Goal: Task Accomplishment & Management: Manage account settings

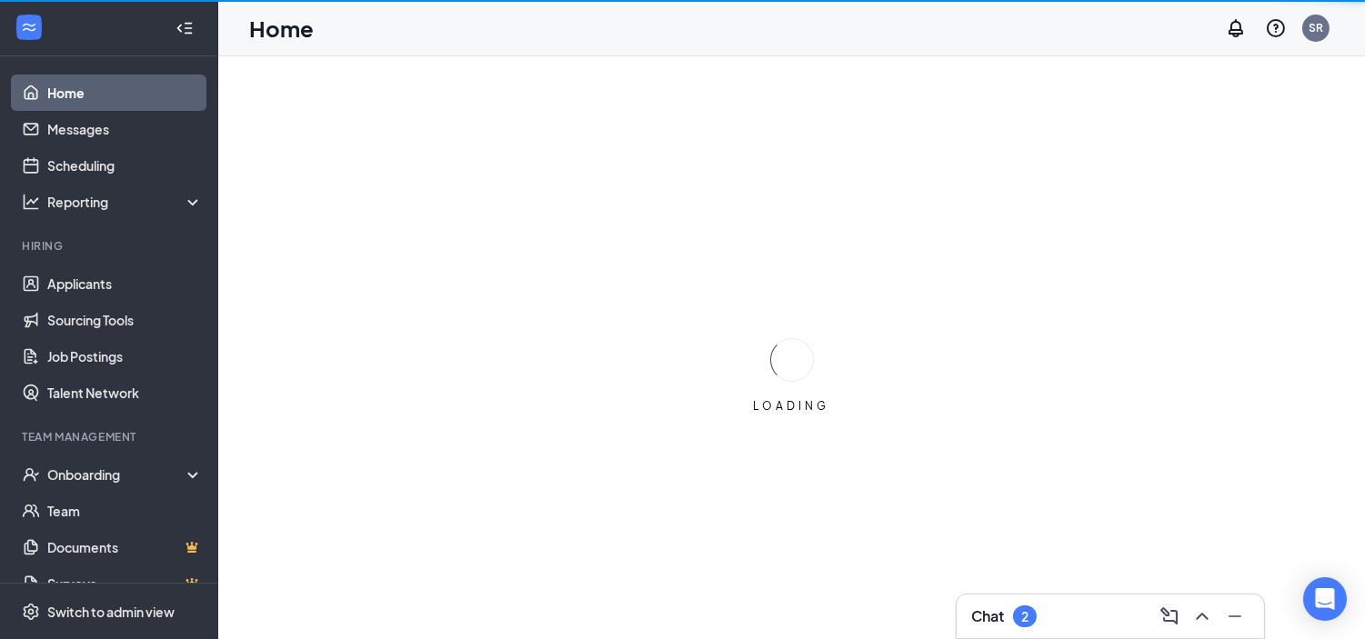
click at [1082, 612] on div "Chat 2" at bounding box center [1110, 616] width 278 height 29
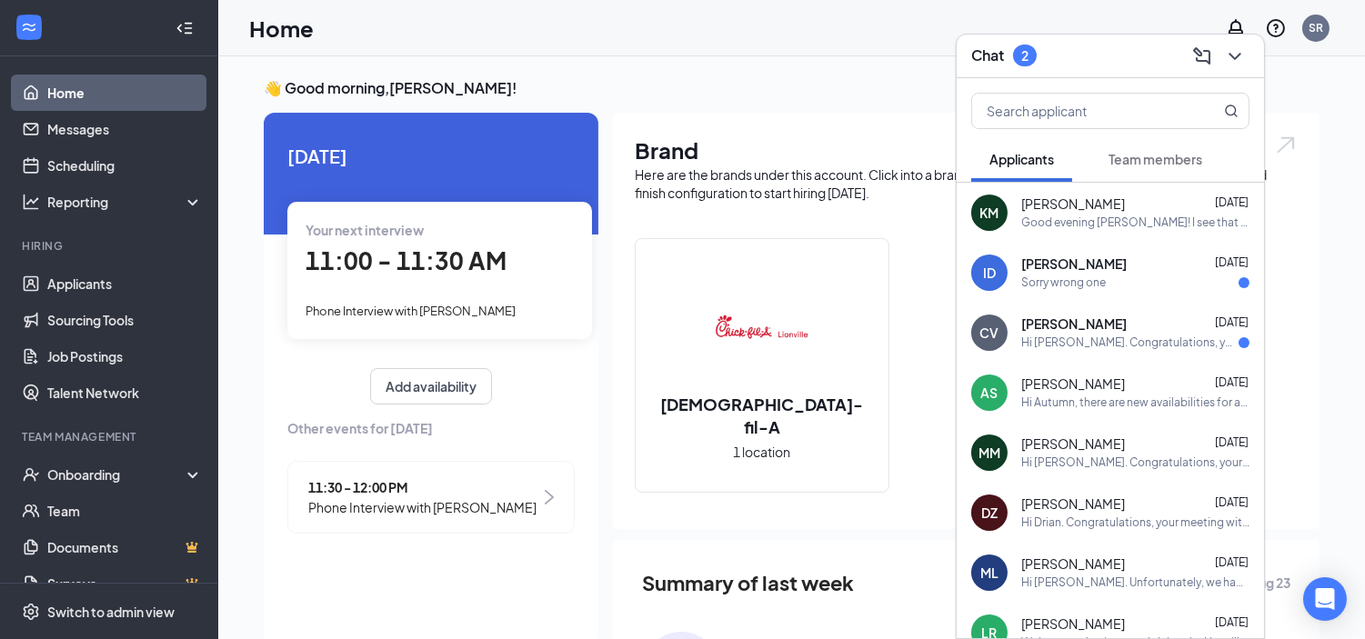
click at [1050, 337] on div "Hi [PERSON_NAME]. Congratulations, your meeting with [DEMOGRAPHIC_DATA]-fil-A f…" at bounding box center [1129, 343] width 217 height 15
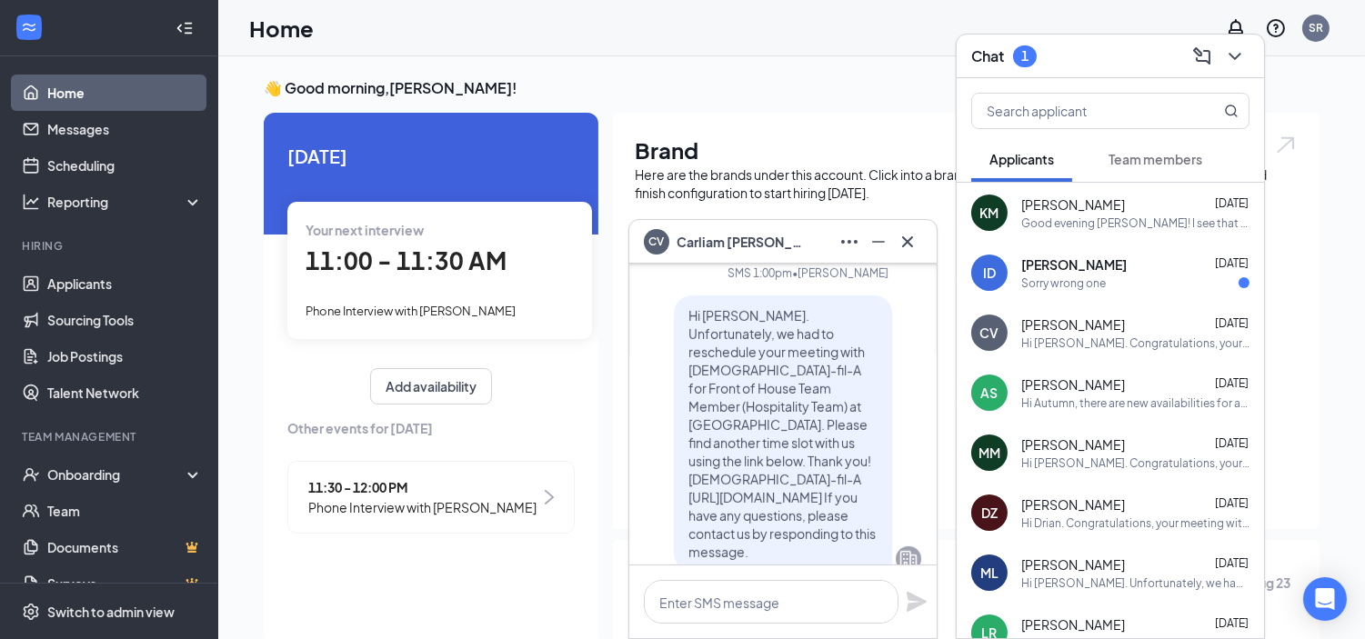
scroll to position [-909, 0]
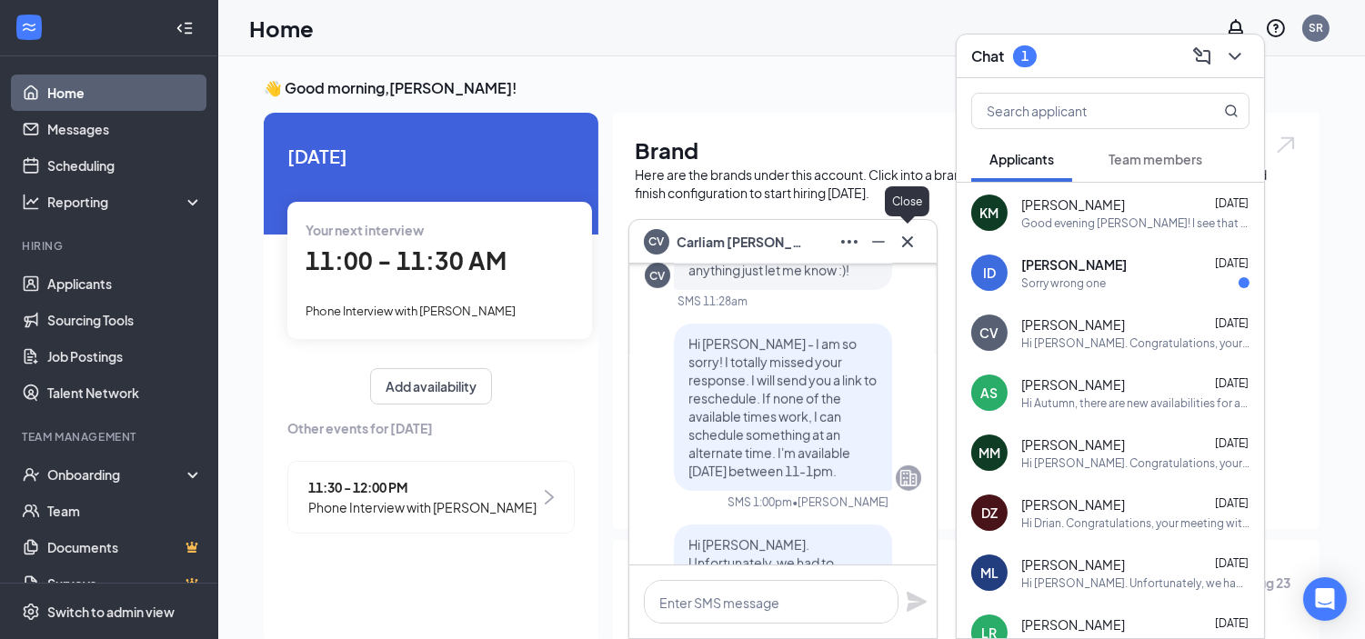
click at [904, 241] on icon "Cross" at bounding box center [908, 242] width 22 height 22
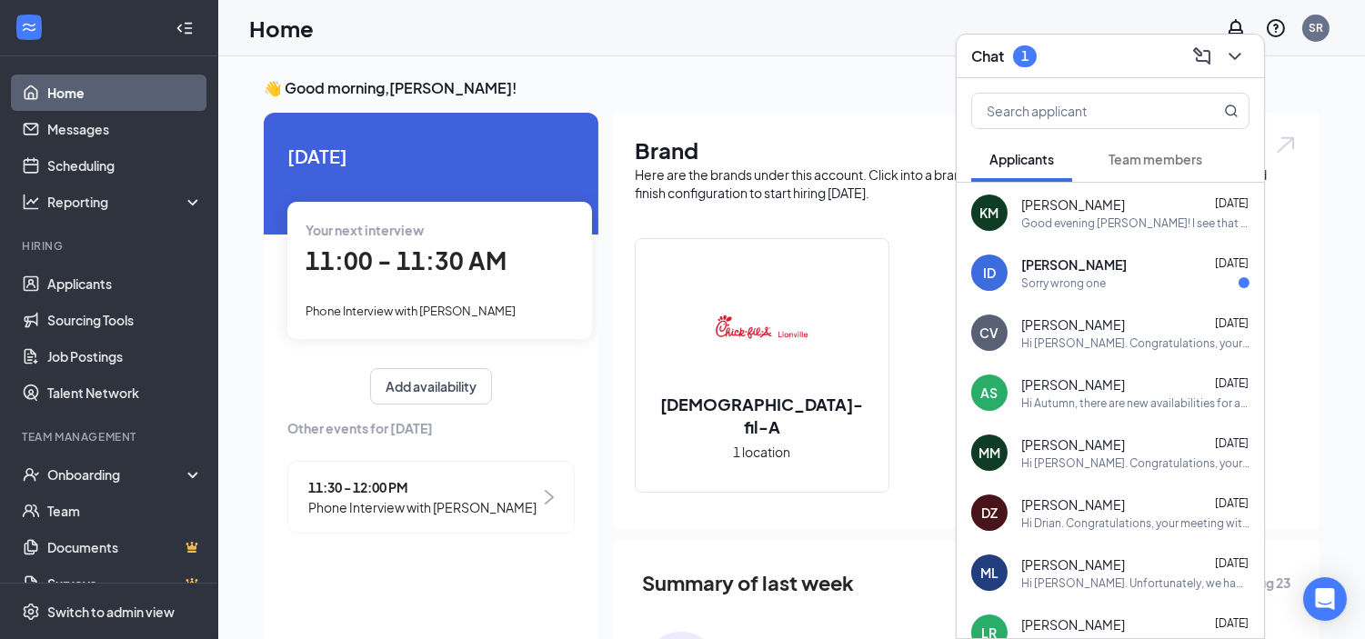
click at [1061, 203] on span "[PERSON_NAME]" at bounding box center [1073, 205] width 104 height 18
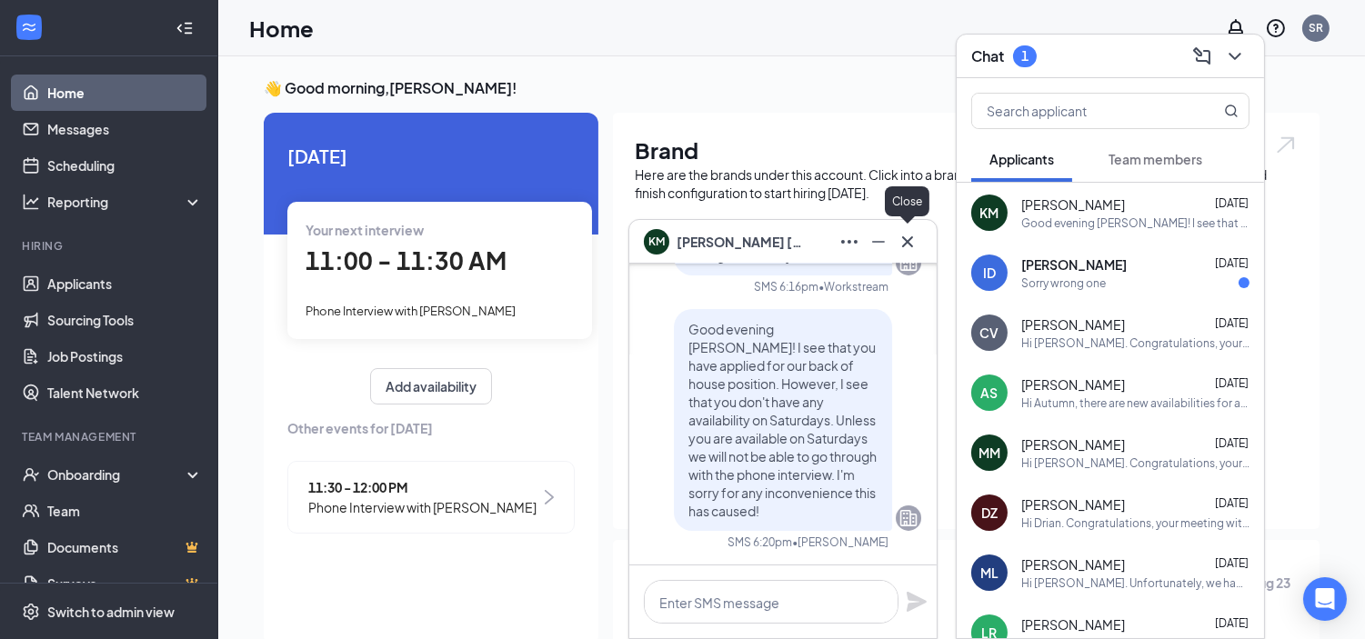
click at [915, 240] on icon "Cross" at bounding box center [908, 242] width 22 height 22
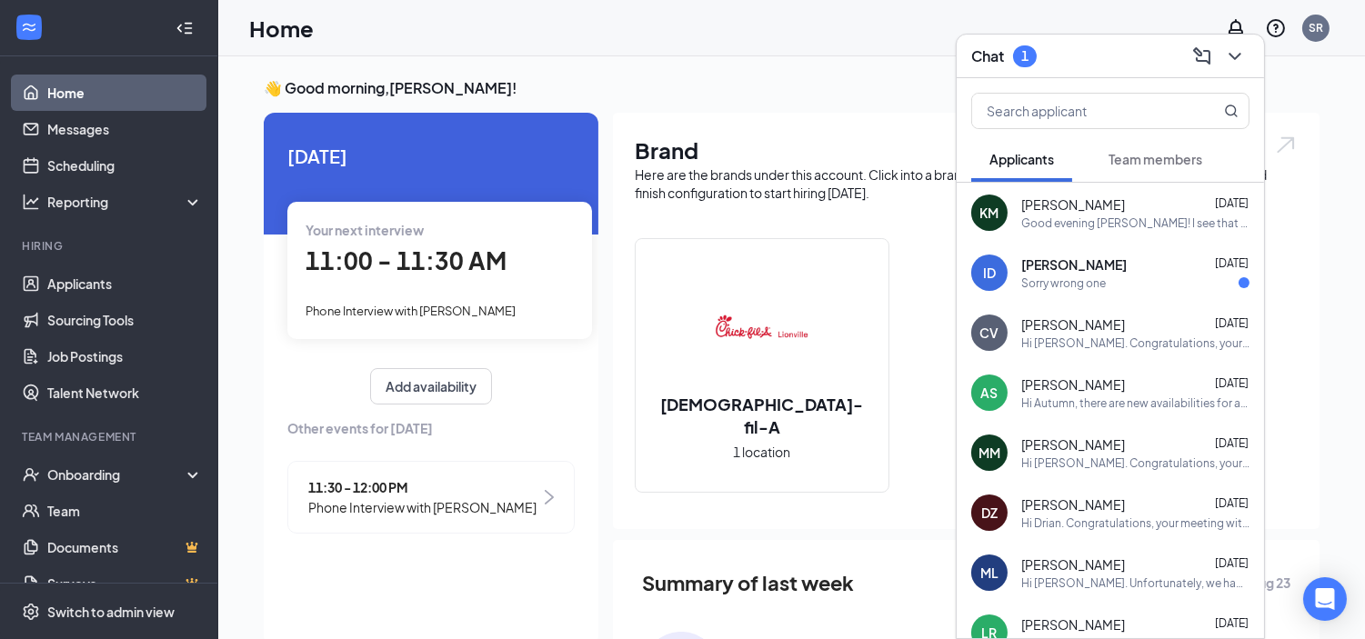
click at [1134, 153] on span "Team members" at bounding box center [1156, 159] width 94 height 16
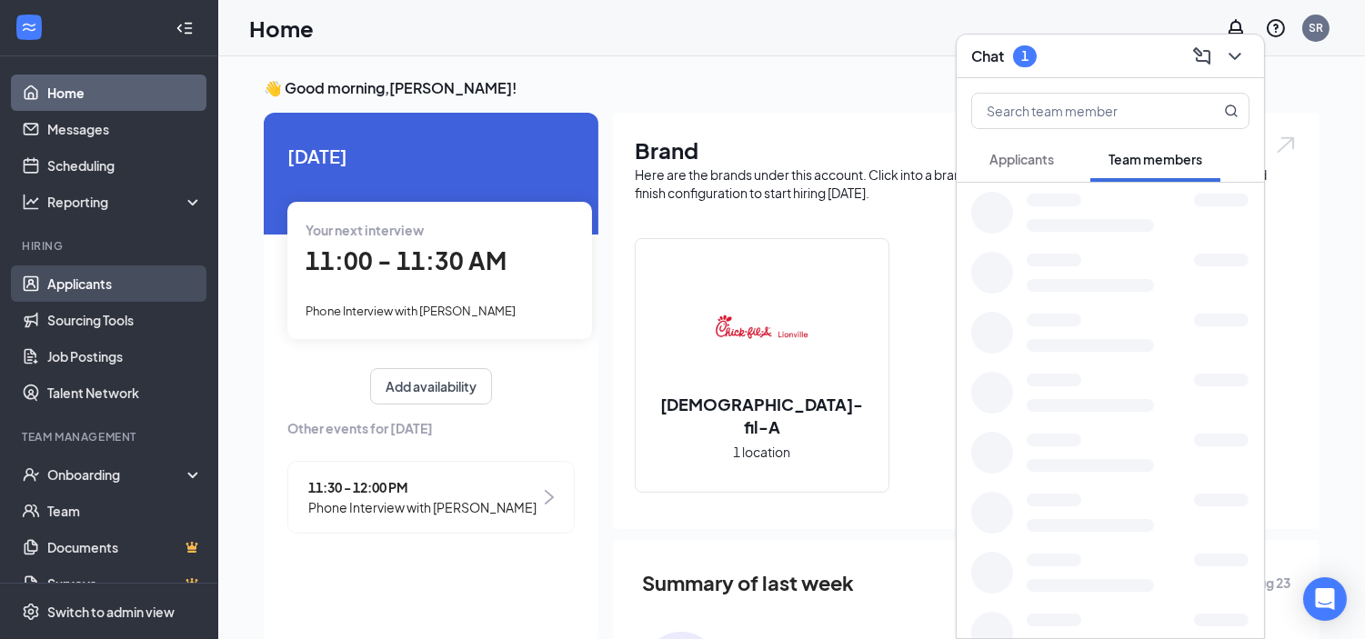
click at [112, 276] on link "Applicants" at bounding box center [125, 284] width 156 height 36
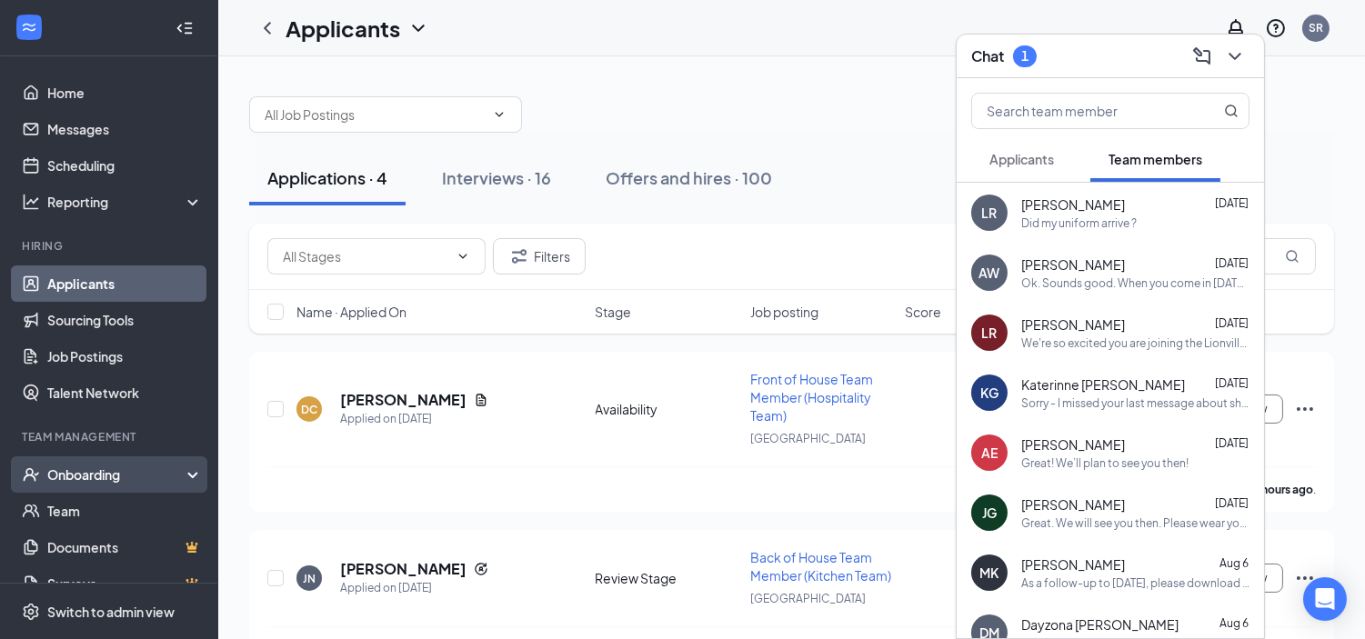
click at [78, 466] on div "Onboarding" at bounding box center [117, 475] width 140 height 18
click at [76, 506] on link "Overview" at bounding box center [125, 511] width 156 height 36
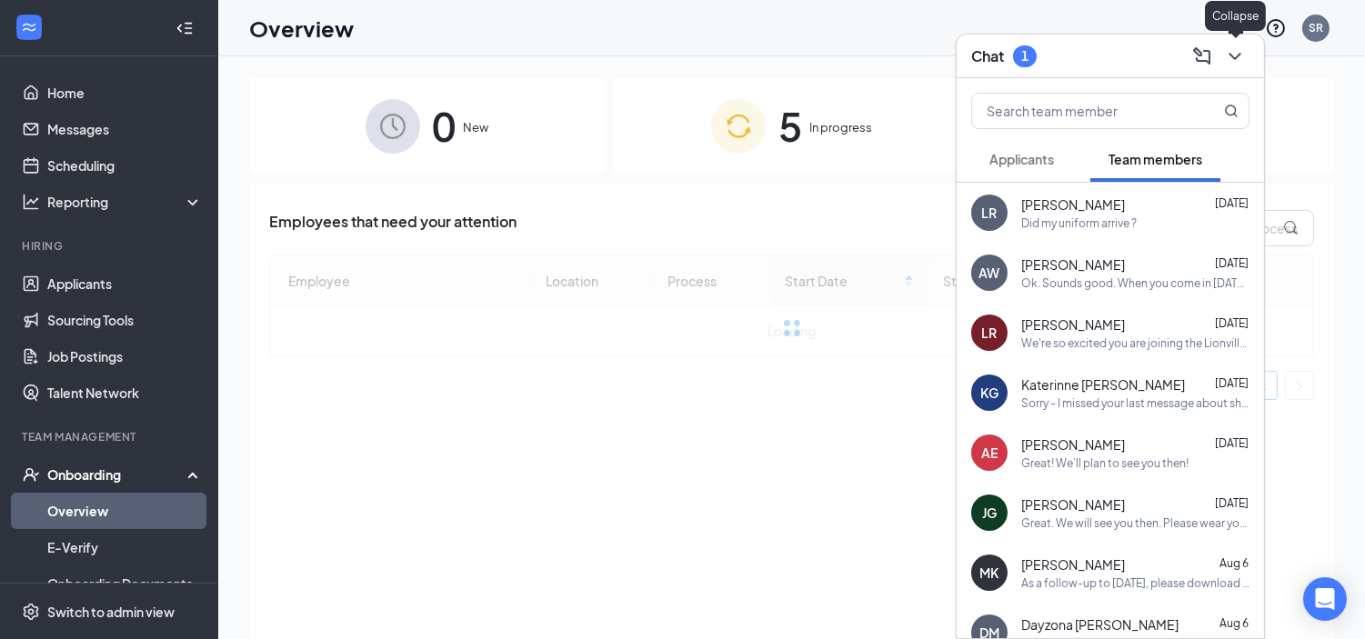
click at [1231, 53] on icon "ChevronDown" at bounding box center [1235, 56] width 22 height 22
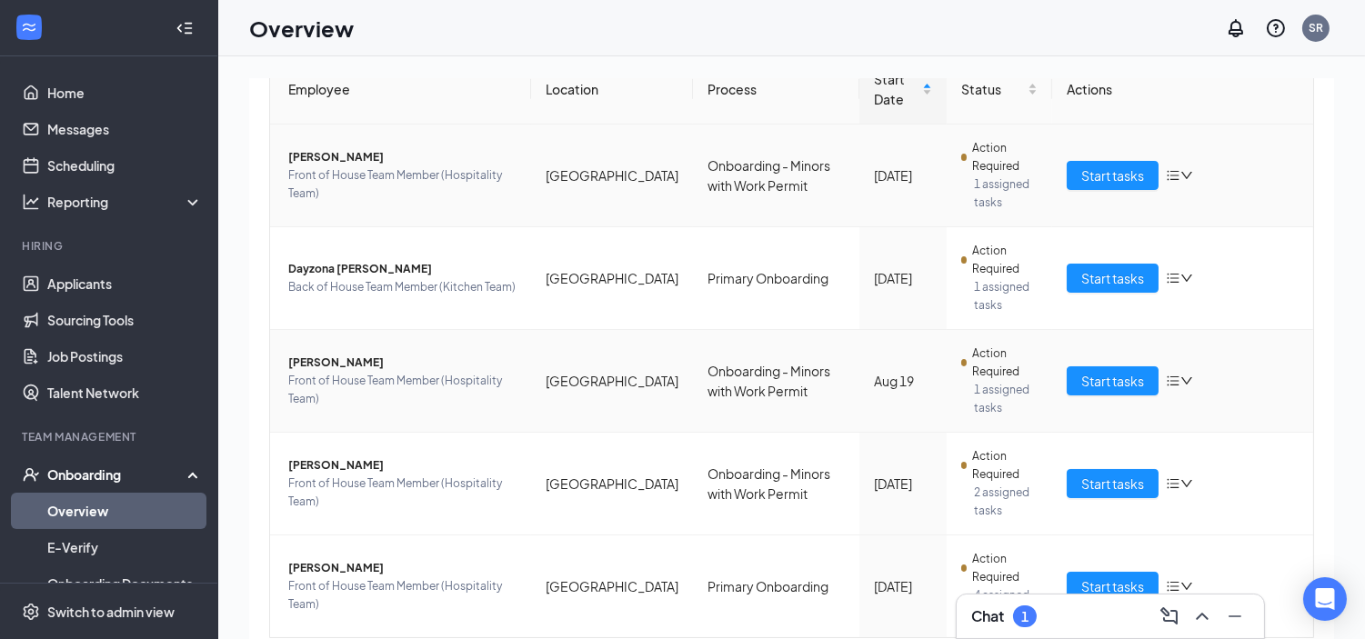
scroll to position [264, 0]
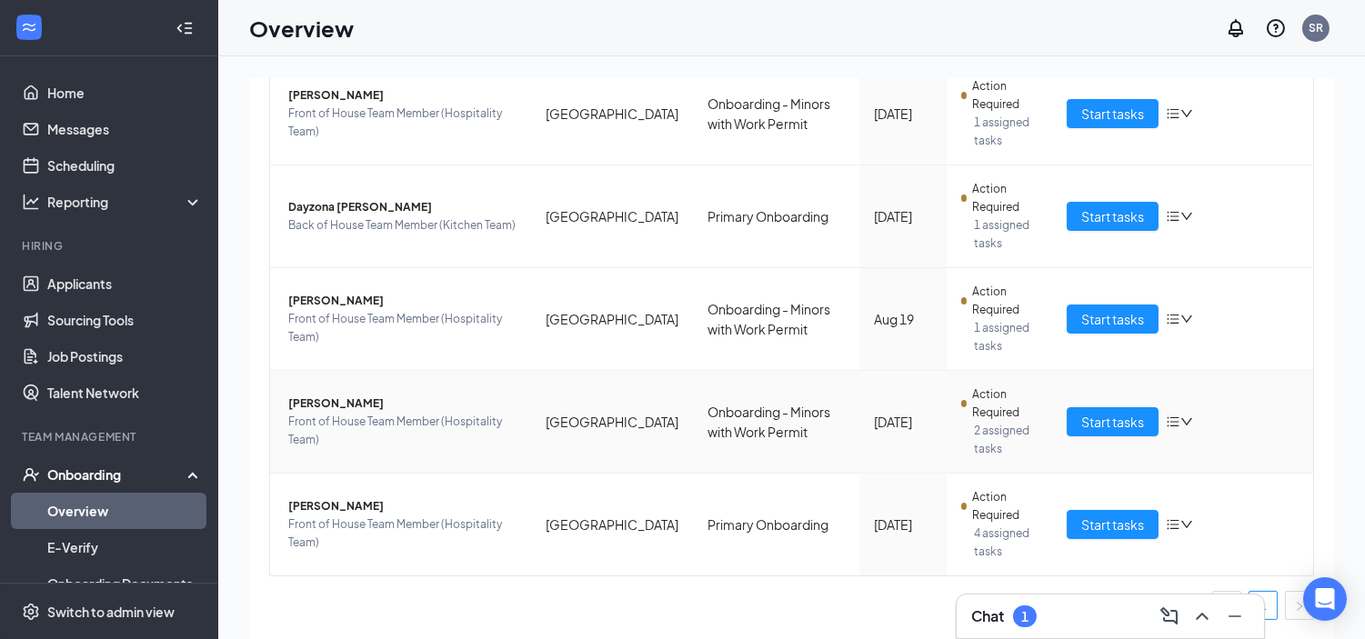
click at [451, 437] on span "Front of House Team Member (Hospitality Team)" at bounding box center [402, 431] width 228 height 36
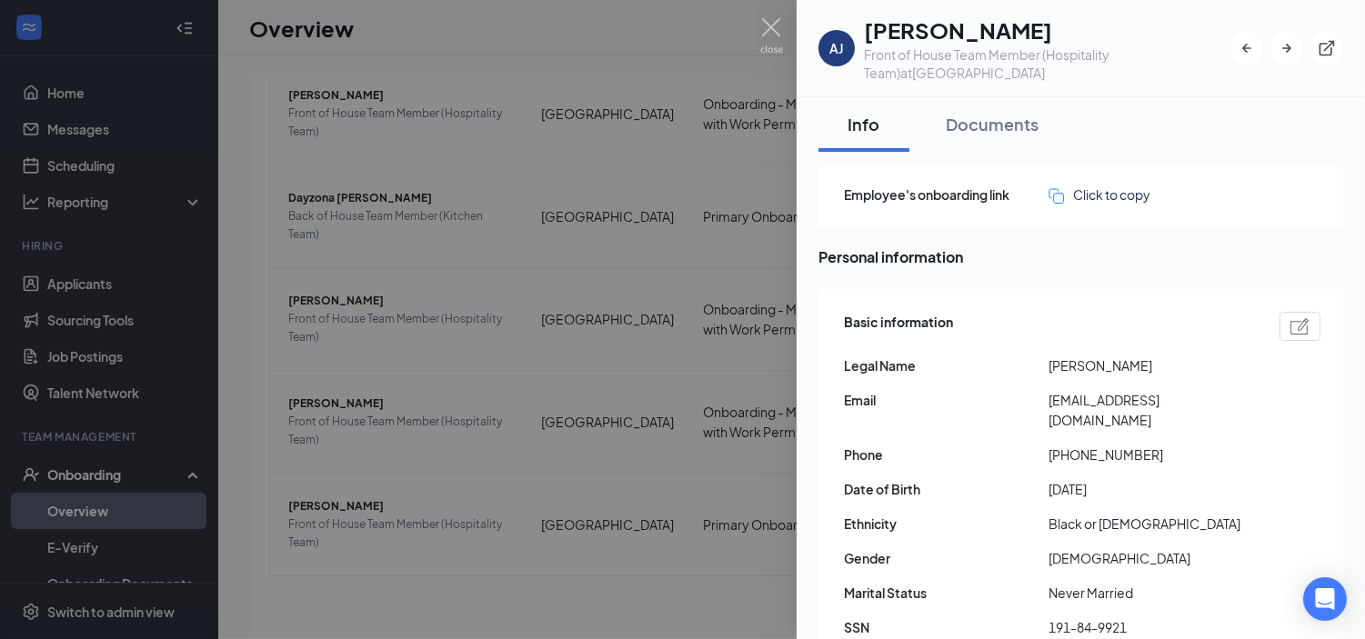
click at [765, 29] on img at bounding box center [771, 35] width 23 height 35
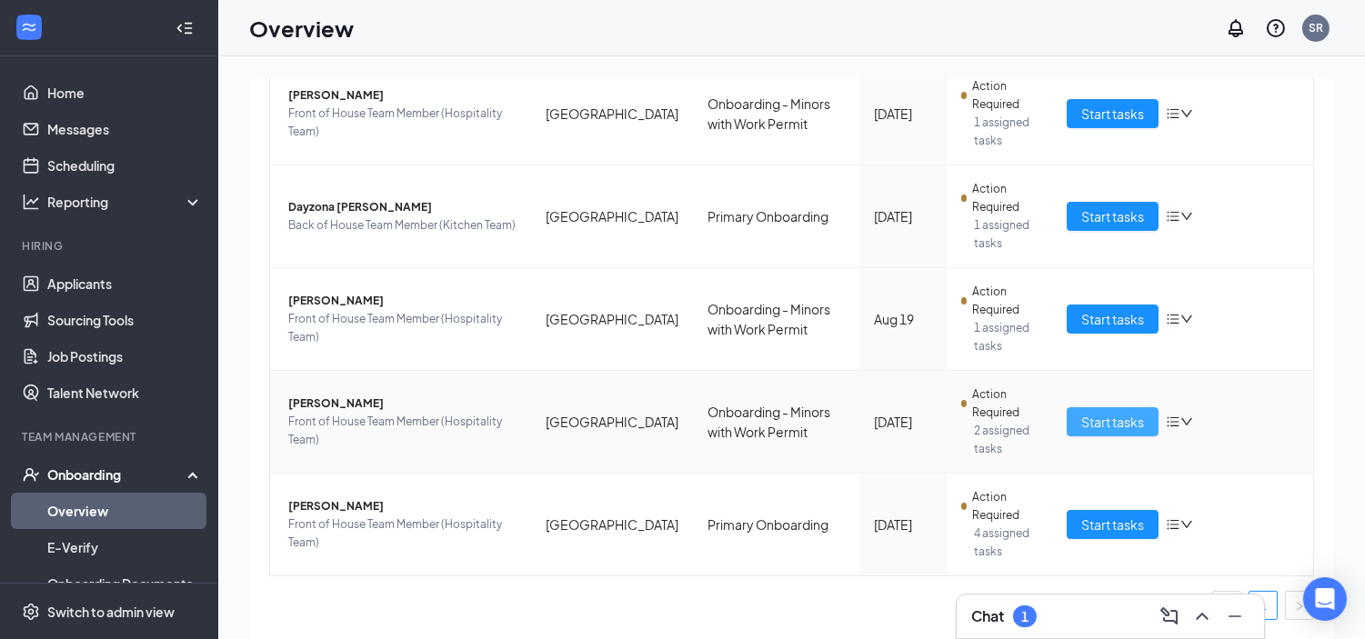
click at [1102, 415] on span "Start tasks" at bounding box center [1112, 422] width 63 height 20
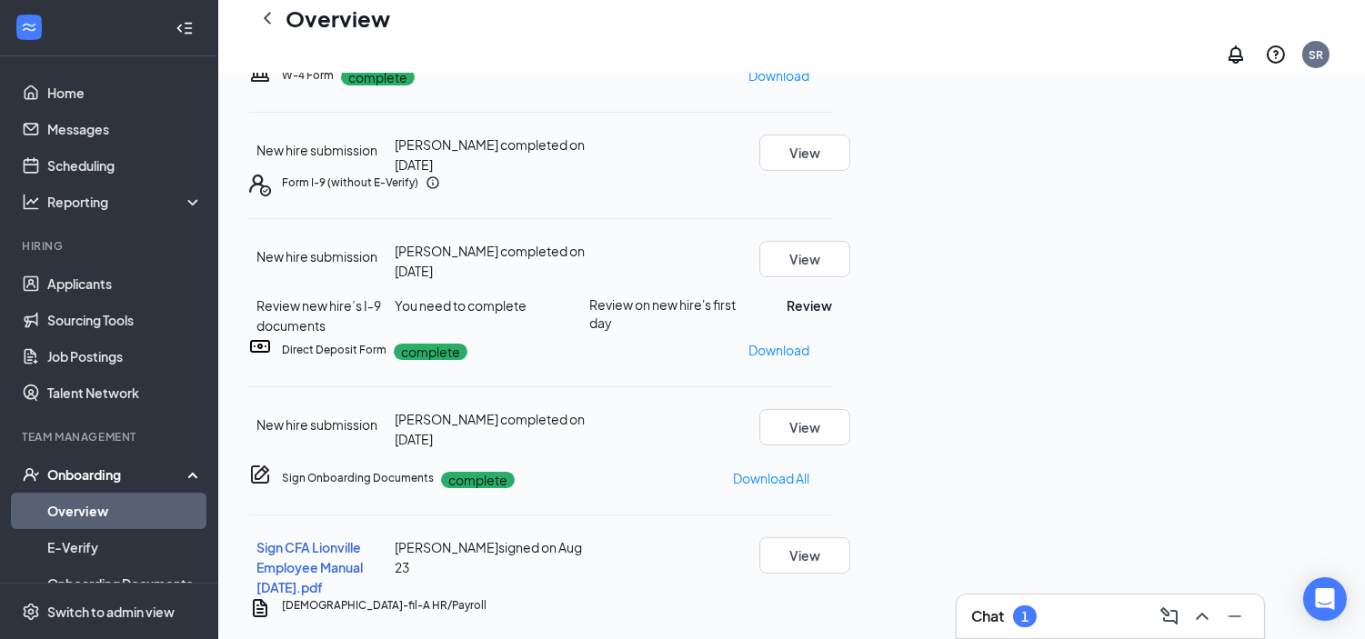
scroll to position [606, 0]
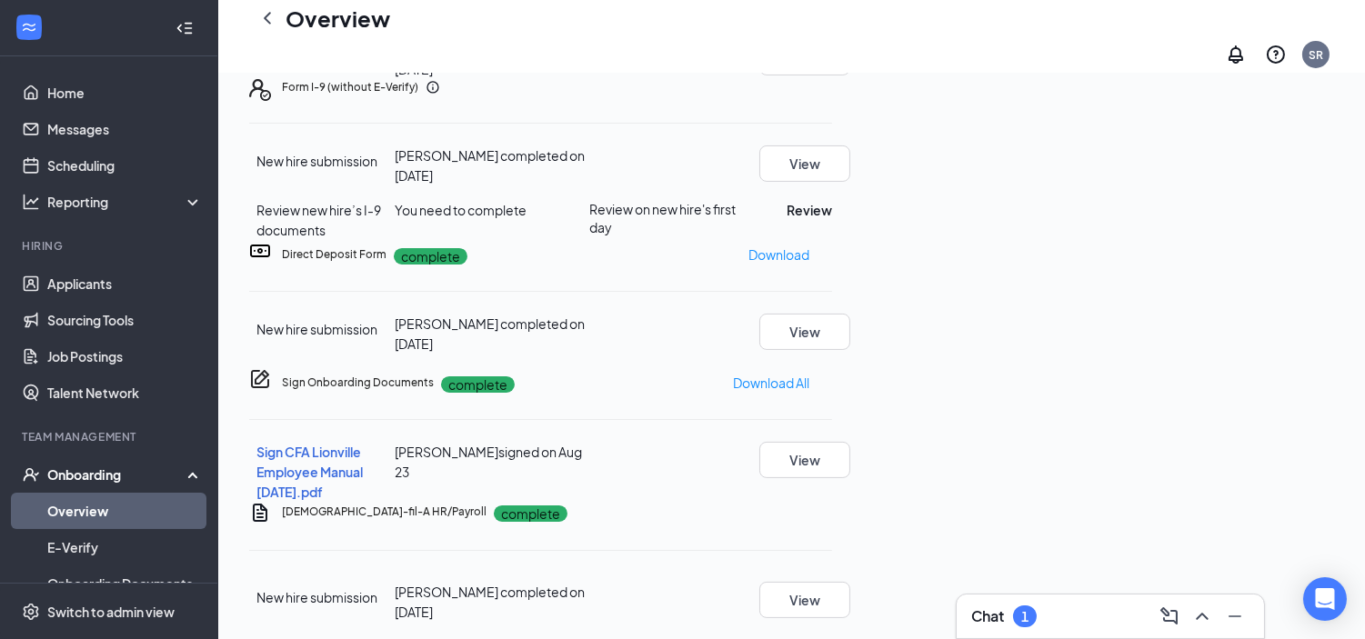
scroll to position [0, 0]
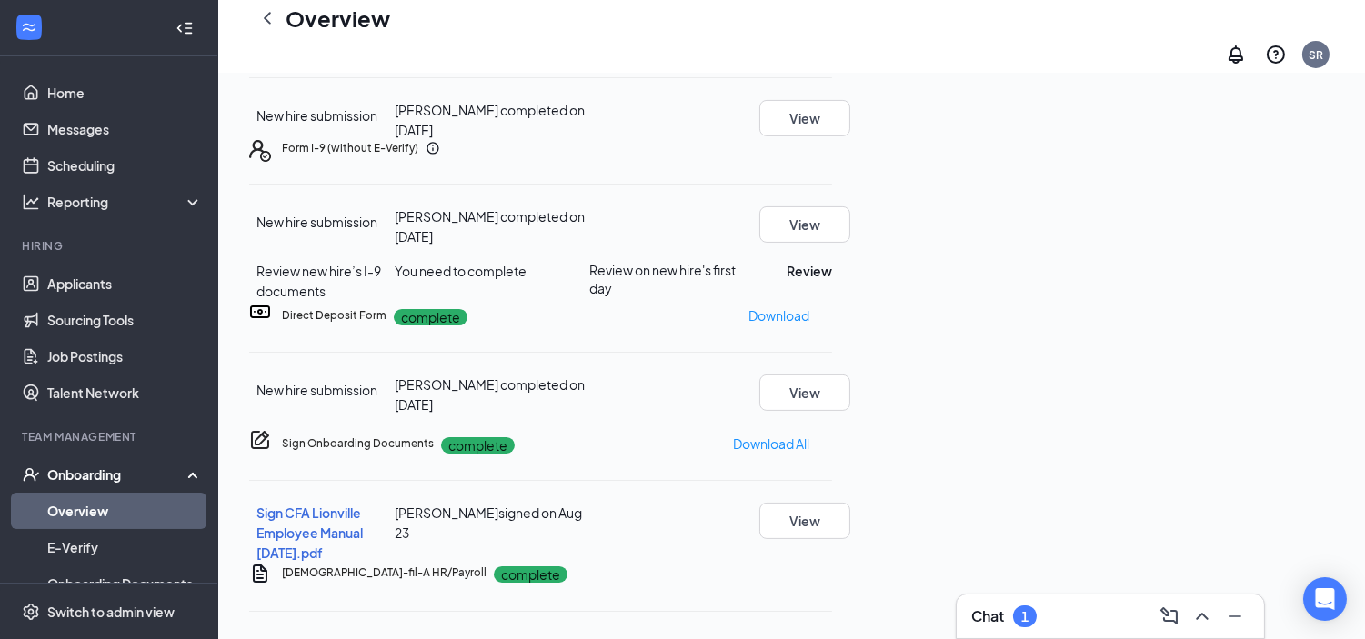
click at [104, 504] on link "Overview" at bounding box center [125, 511] width 156 height 36
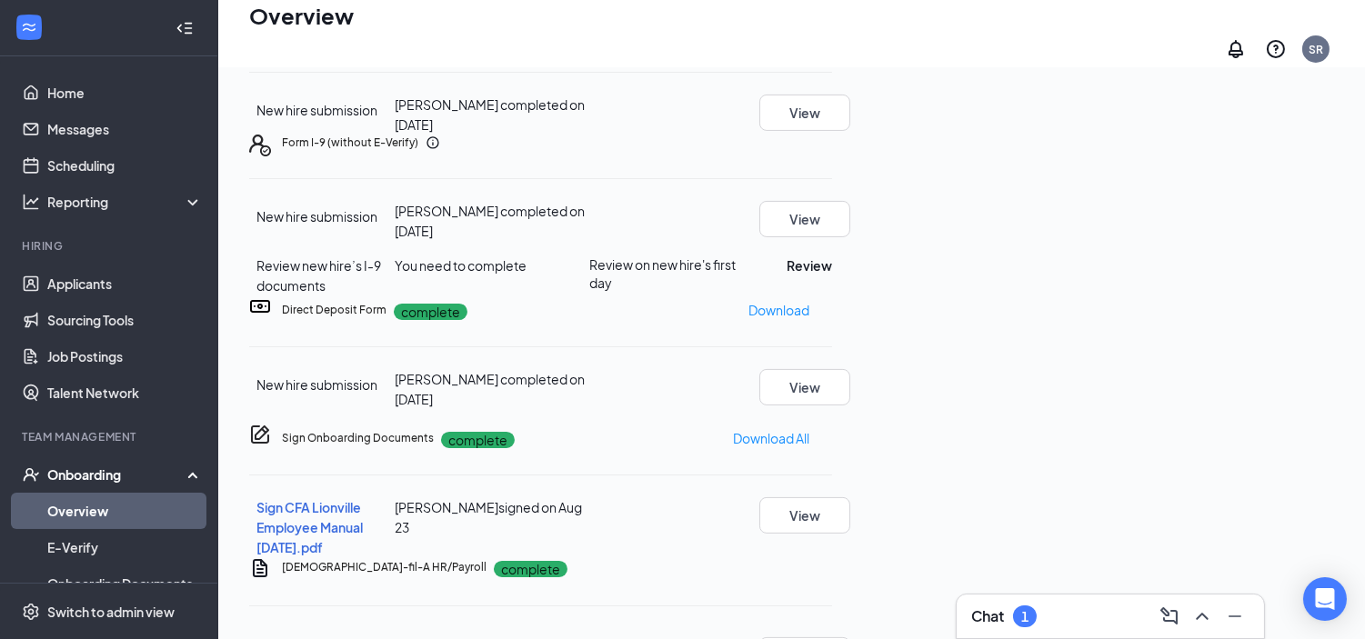
scroll to position [82, 0]
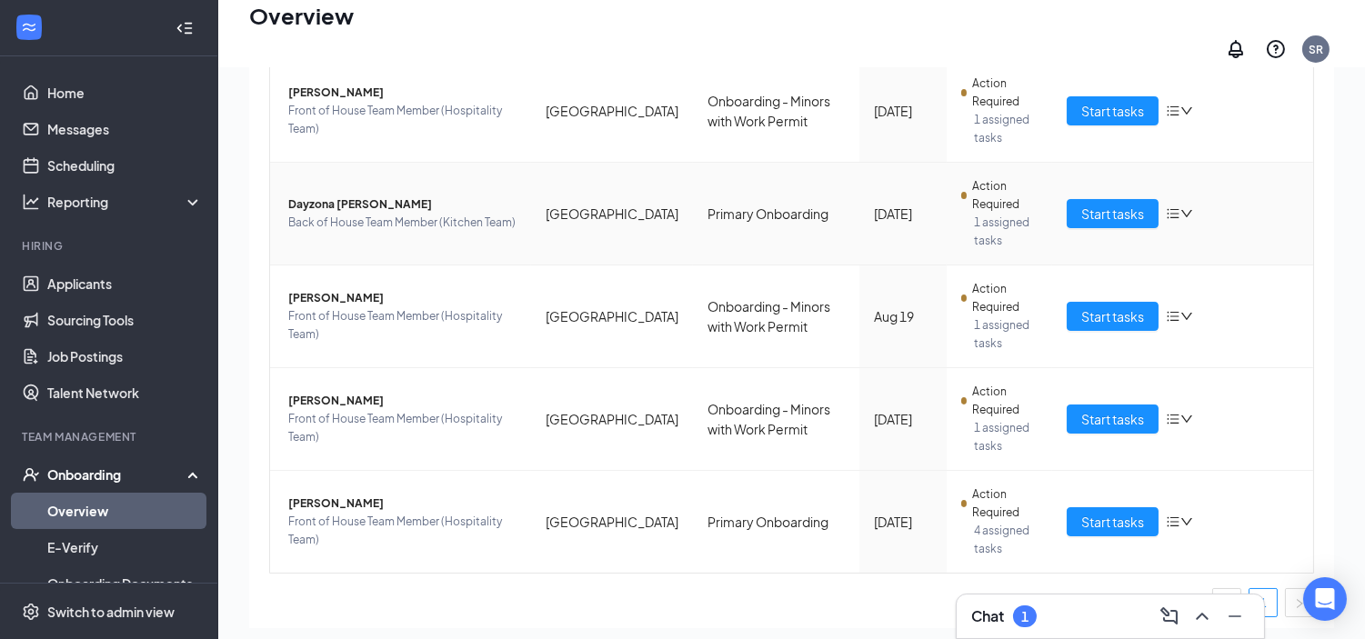
scroll to position [202, 0]
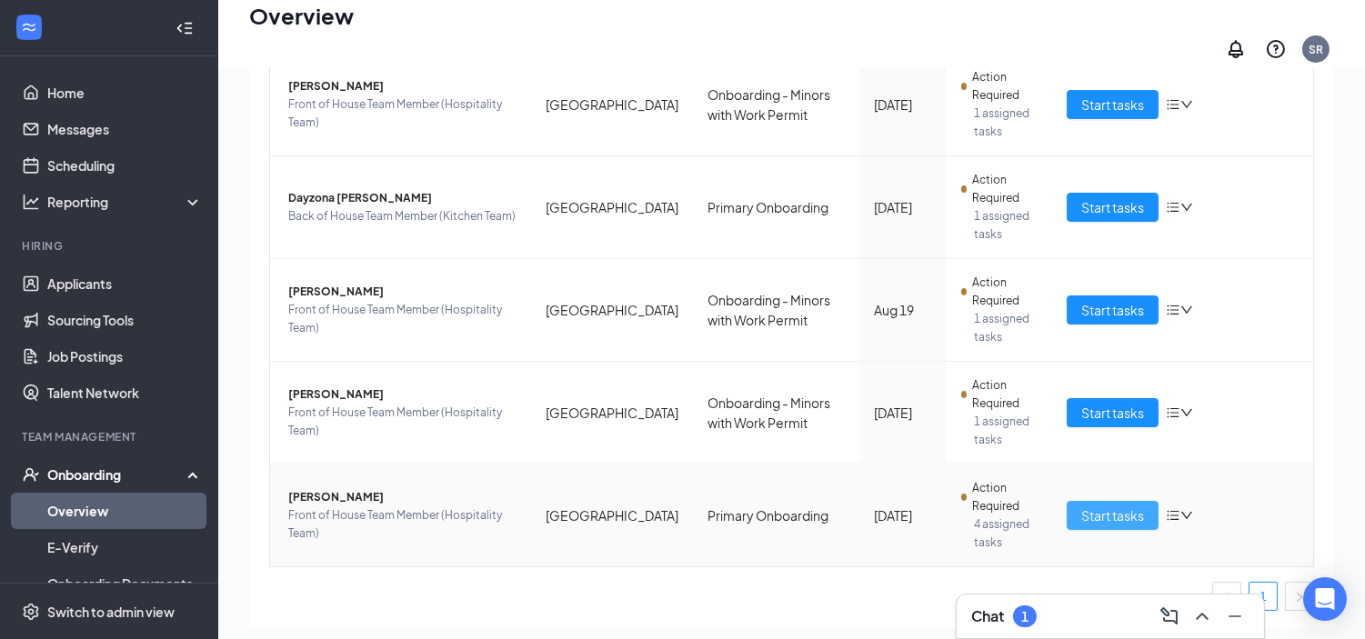
click at [1104, 506] on span "Start tasks" at bounding box center [1112, 516] width 63 height 20
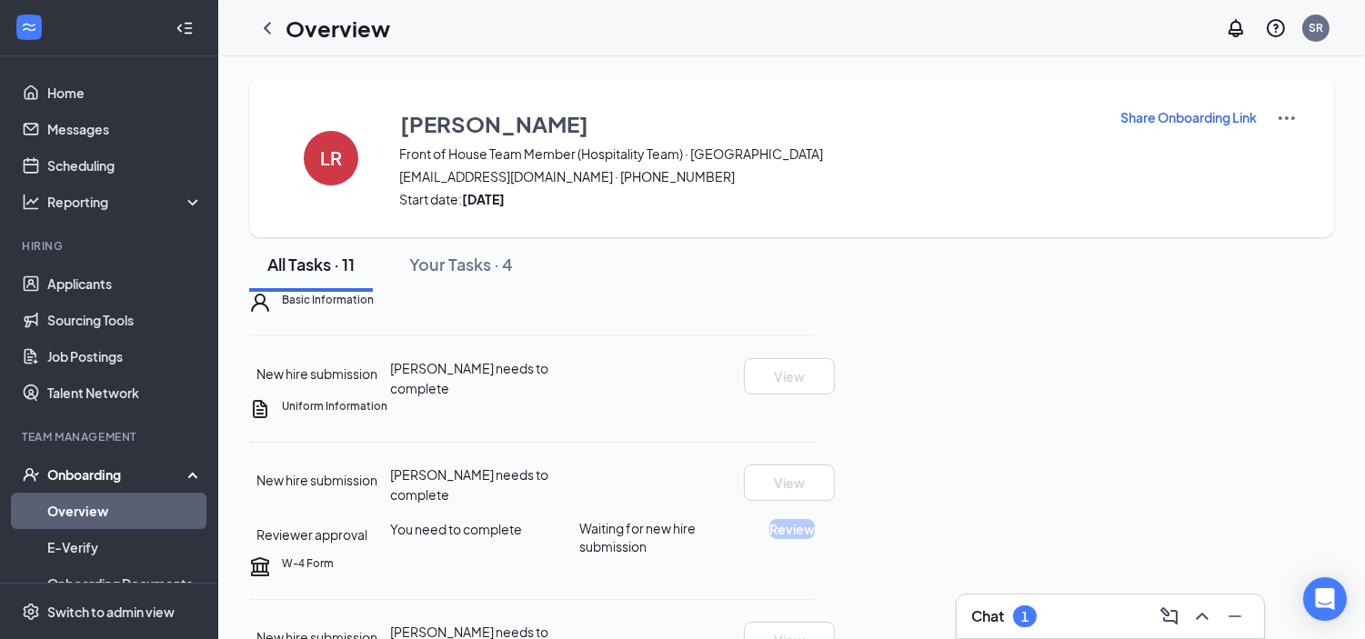
click at [1153, 113] on p "Share Onboarding Link" at bounding box center [1188, 117] width 136 height 18
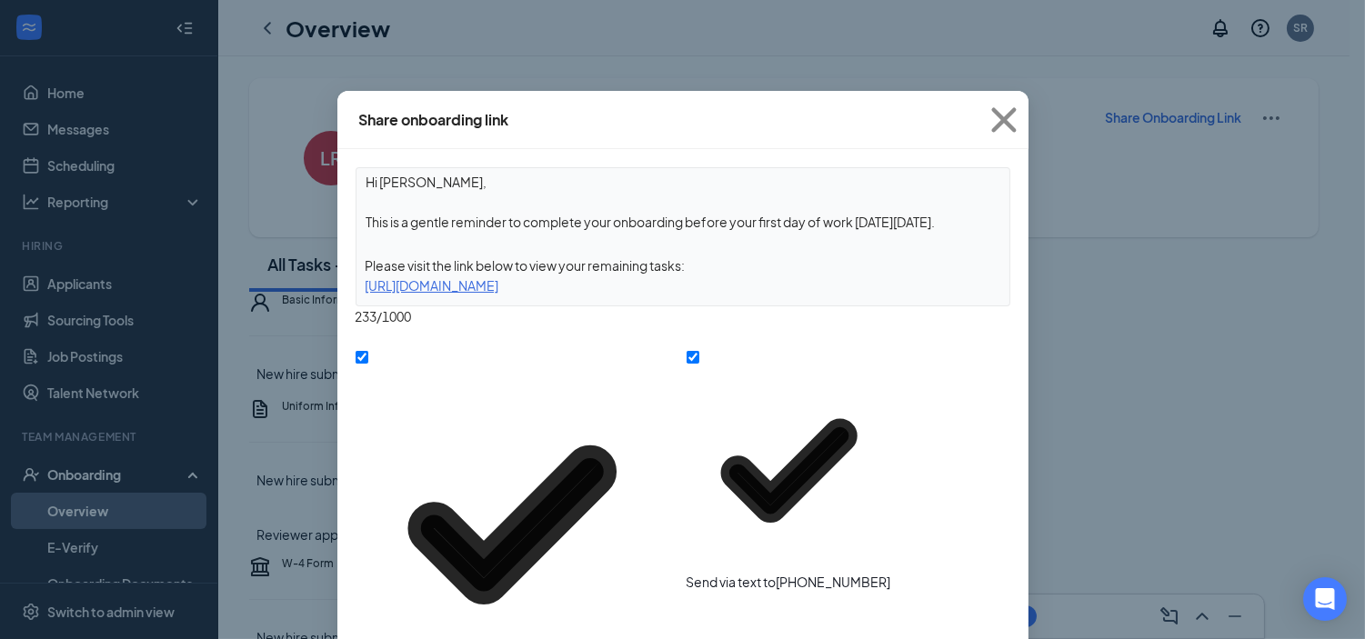
click at [929, 244] on div "Hi [PERSON_NAME], This is a gentle reminder to complete your onboarding before …" at bounding box center [683, 236] width 655 height 139
click at [732, 228] on textarea "Hi [PERSON_NAME], This is a gentle reminder to complete your onboarding before …" at bounding box center [683, 201] width 653 height 67
drag, startPoint x: 689, startPoint y: 223, endPoint x: 950, endPoint y: 220, distance: 261.0
click at [950, 220] on textarea "Hi [PERSON_NAME], This is a gentle reminder to complete your onboarding before …" at bounding box center [683, 201] width 653 height 67
click at [687, 218] on textarea "Hi [PERSON_NAME], This is a gentle reminder to complete your onboarding in orde…" at bounding box center [683, 201] width 653 height 67
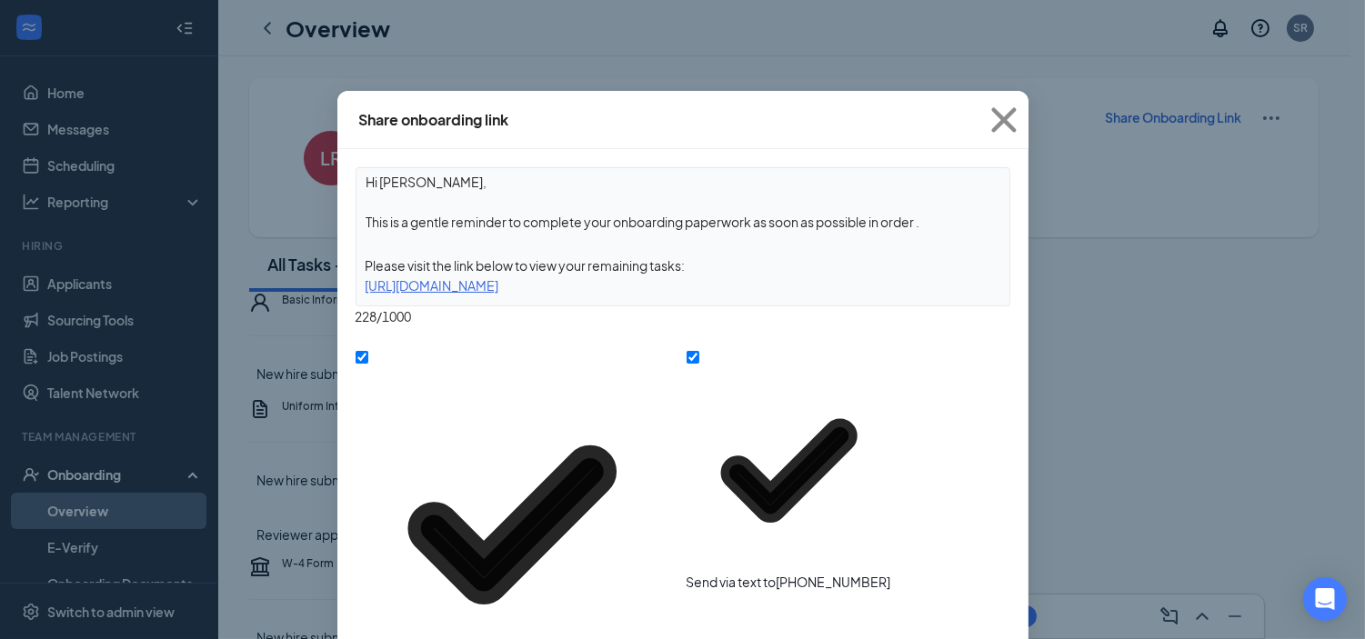
click at [924, 226] on textarea "Hi [PERSON_NAME], This is a gentle reminder to complete your onboarding paperwo…" at bounding box center [683, 201] width 653 height 67
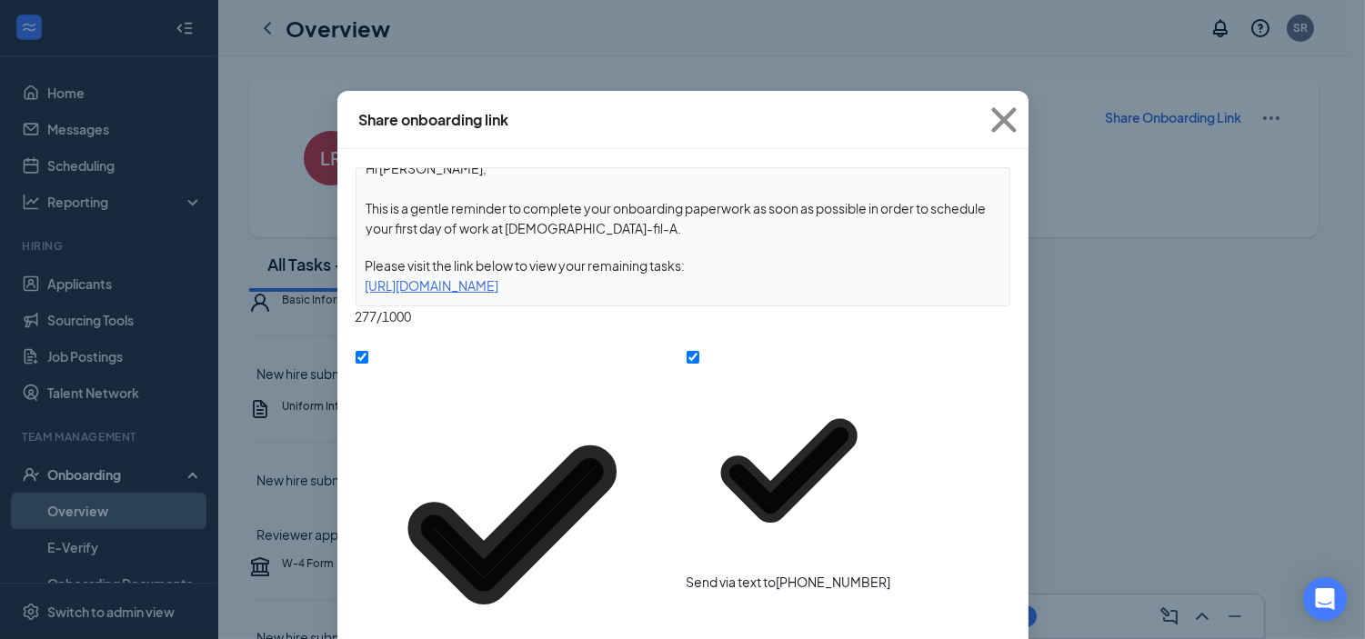
type textarea "Hi [PERSON_NAME], This is a gentle reminder to complete your onboarding paperwo…"
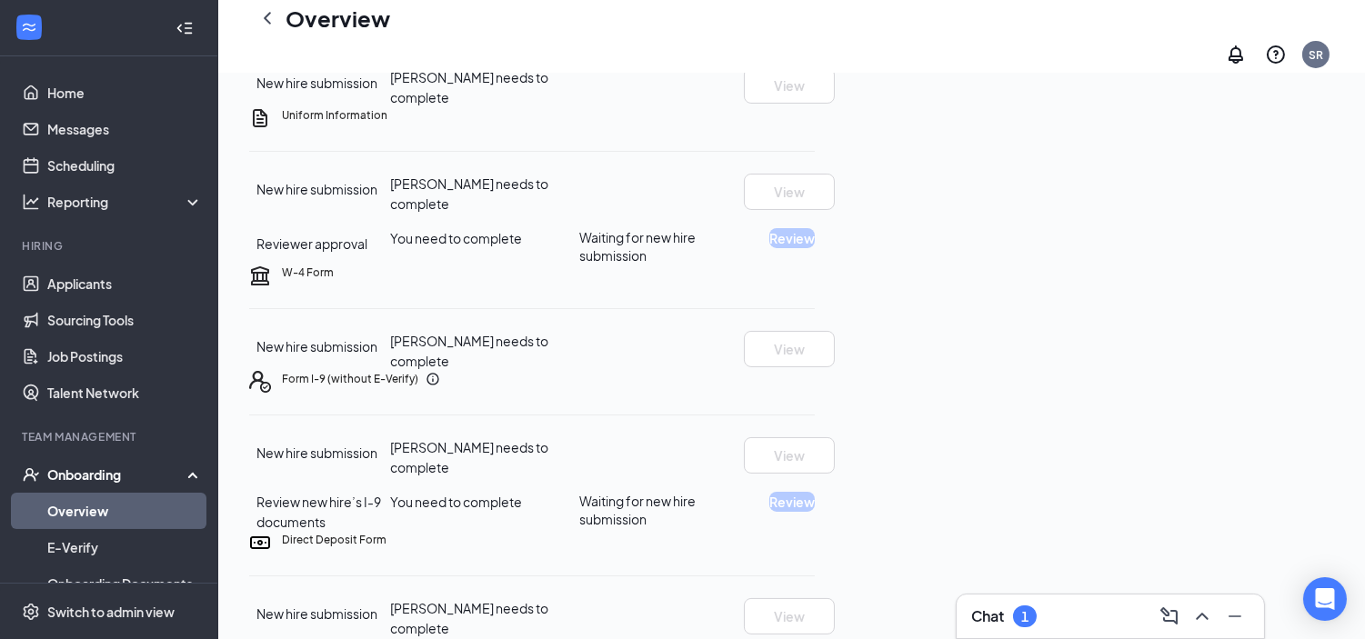
scroll to position [404, 0]
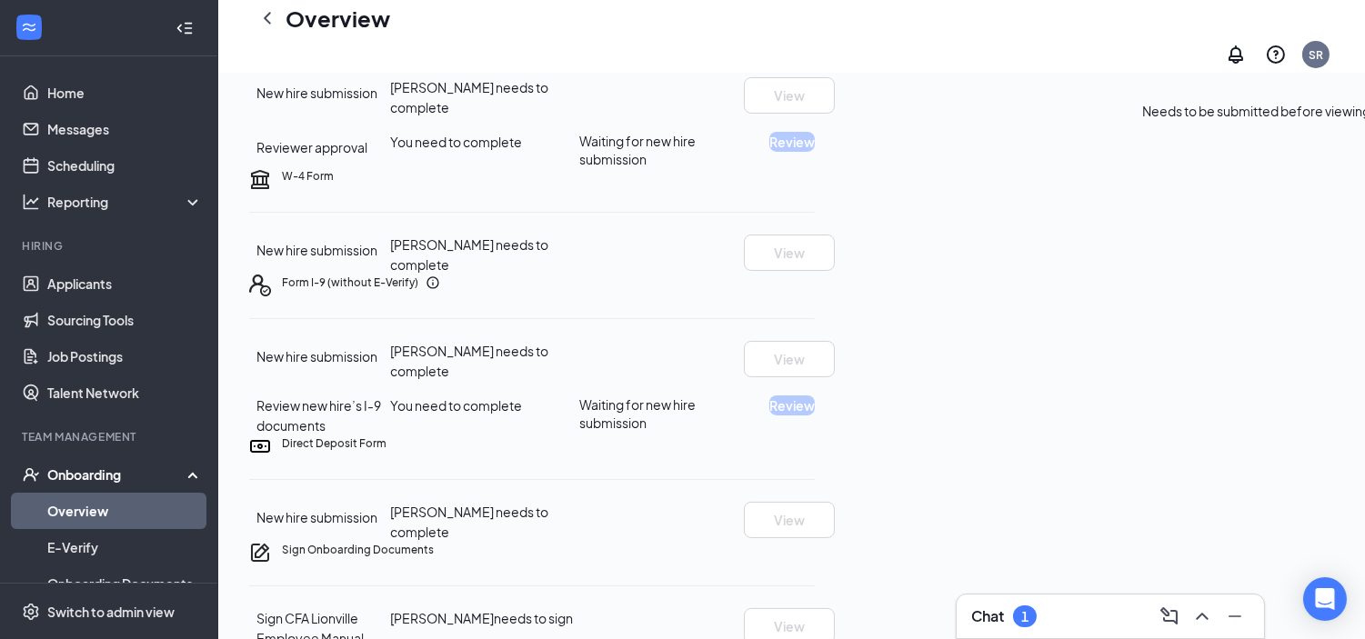
click at [815, 19] on icon "Ellipses" at bounding box center [815, 19] width 0 height 0
click at [815, 115] on div "Uniform Information New hire submission [PERSON_NAME] needs to complete View Re…" at bounding box center [532, 89] width 566 height 157
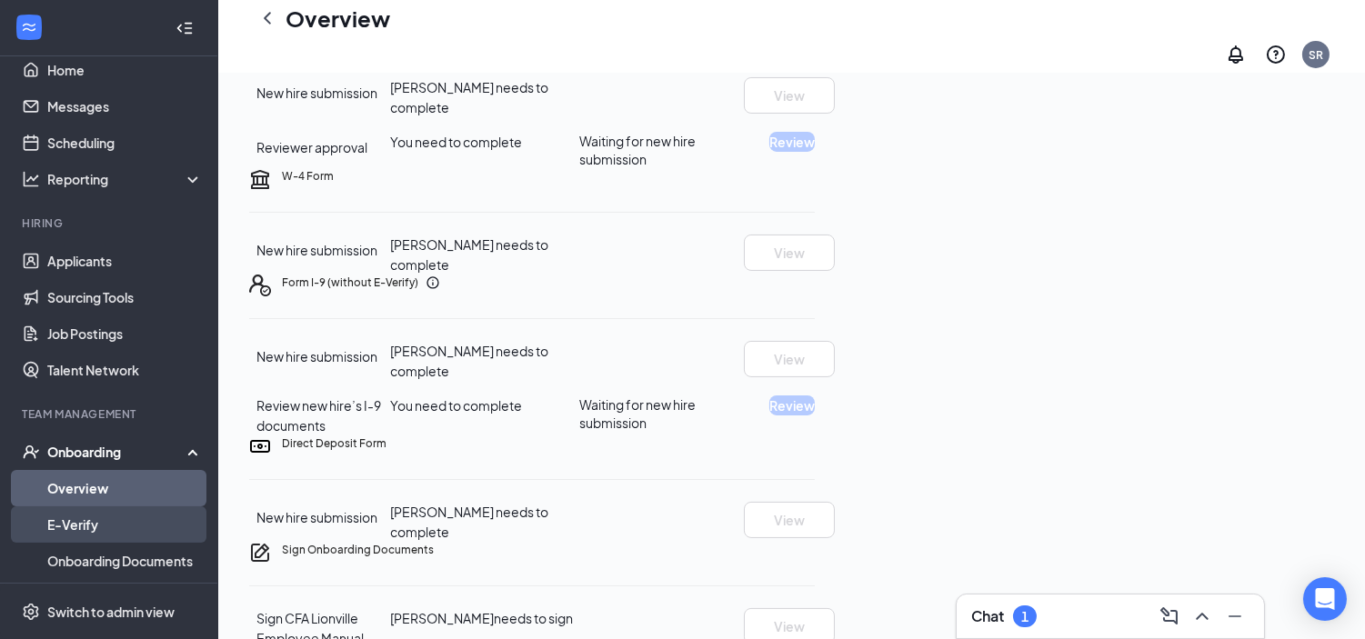
scroll to position [0, 0]
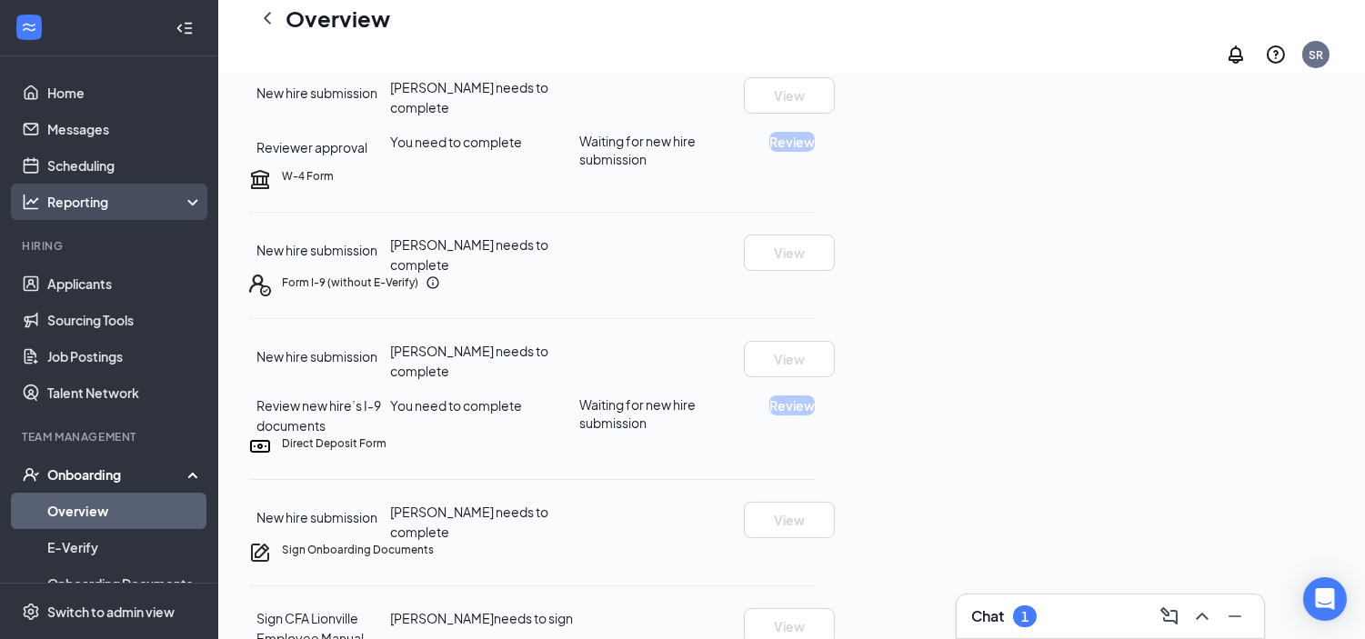
click at [91, 196] on div "Reporting" at bounding box center [125, 202] width 156 height 18
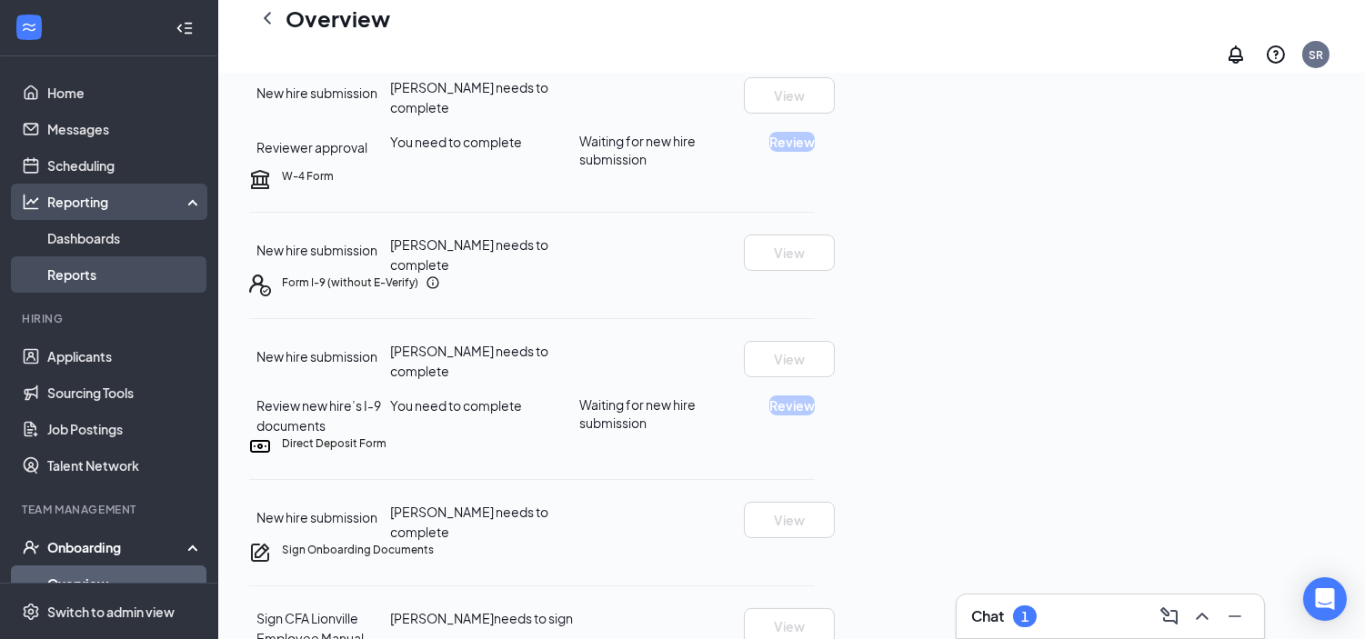
click at [102, 277] on link "Reports" at bounding box center [125, 274] width 156 height 36
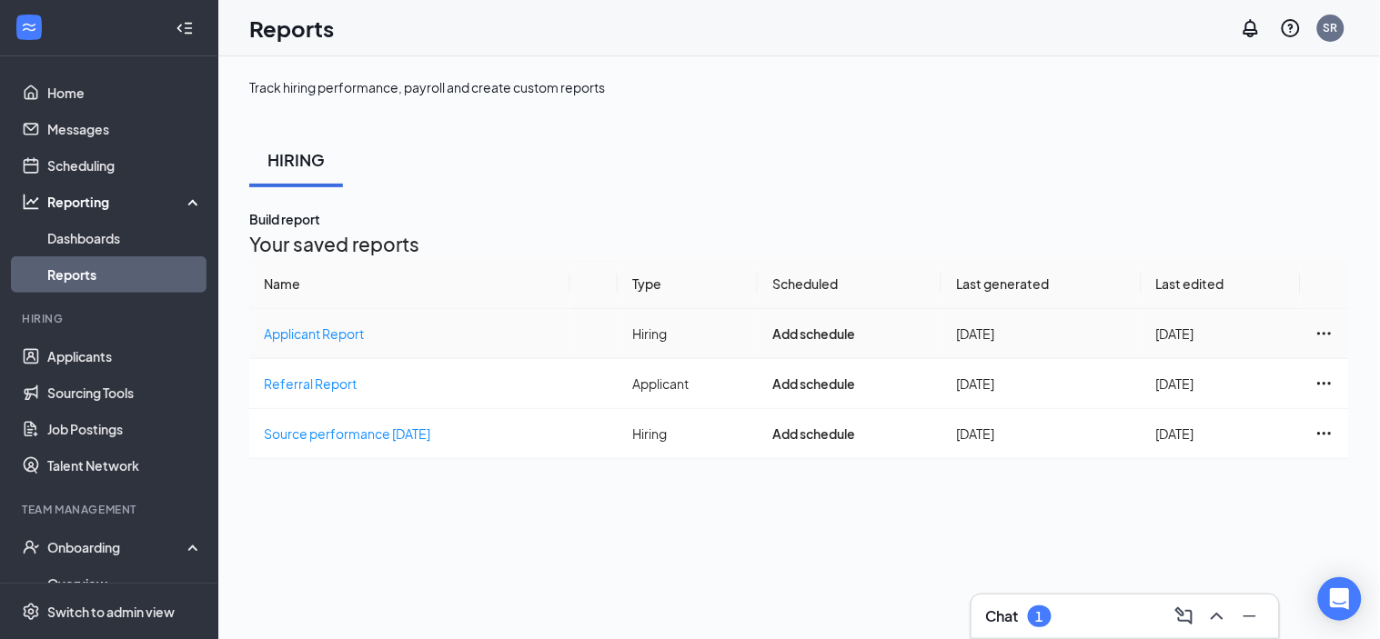
click at [1315, 344] on icon "Ellipses" at bounding box center [1324, 334] width 19 height 19
click at [323, 342] on span "Applicant Report" at bounding box center [314, 334] width 100 height 16
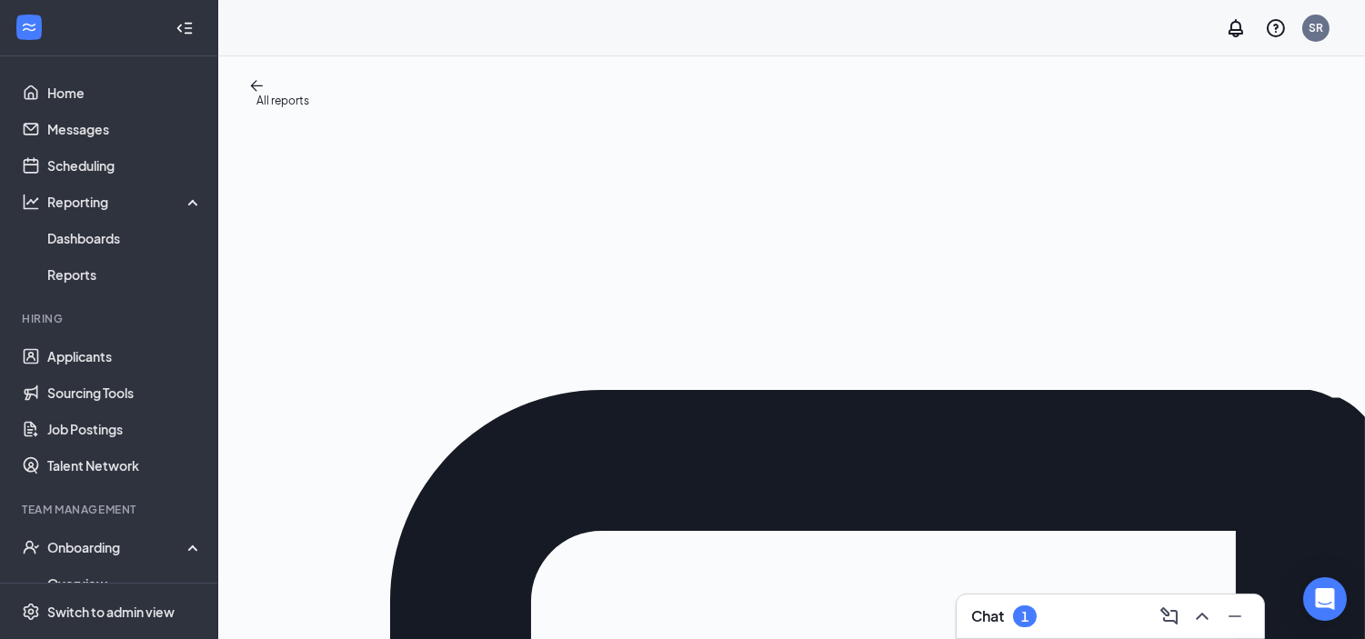
click at [1211, 248] on span "Rerun report" at bounding box center [1219, 240] width 75 height 16
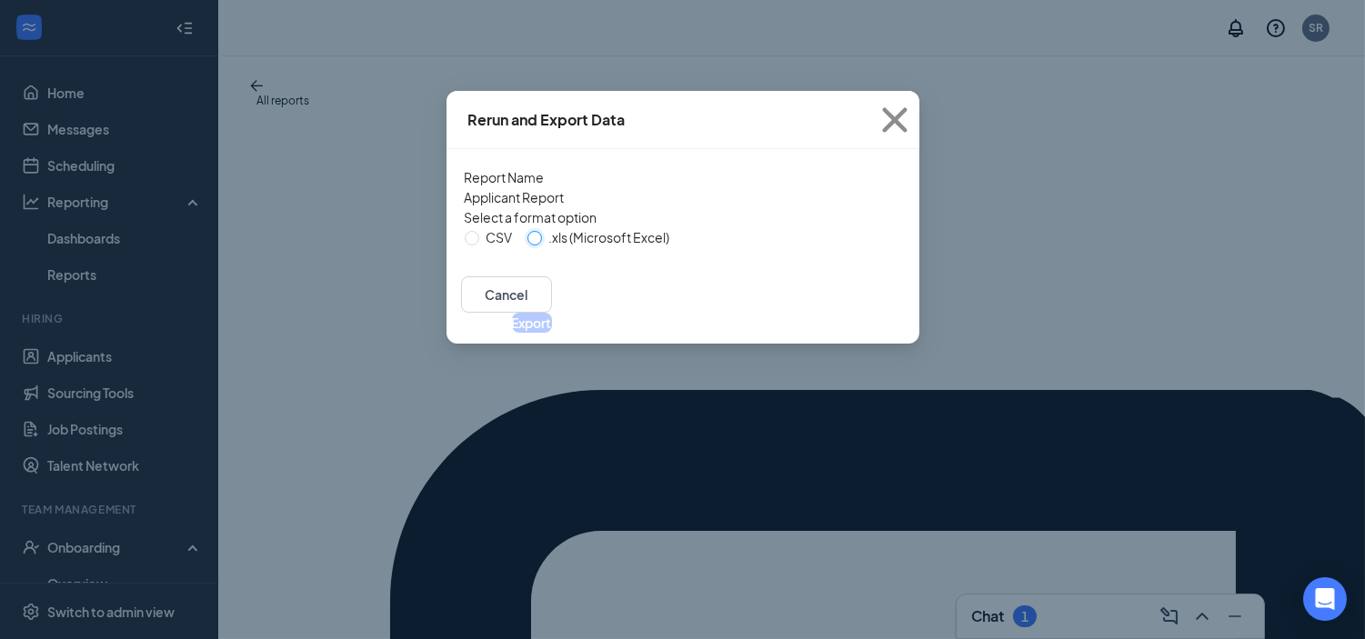
click at [527, 246] on input ".xls (Microsoft Excel)" at bounding box center [534, 238] width 15 height 15
radio input "true"
click at [552, 333] on button "Export" at bounding box center [532, 323] width 40 height 20
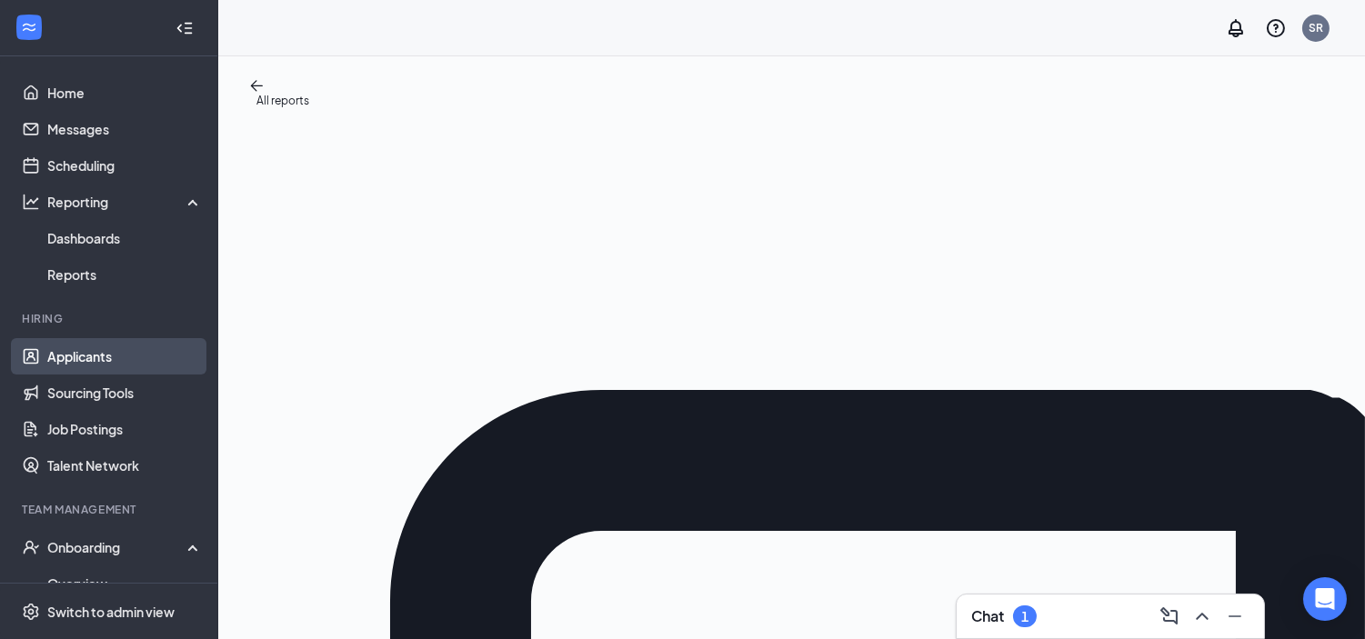
click at [56, 361] on link "Applicants" at bounding box center [125, 356] width 156 height 36
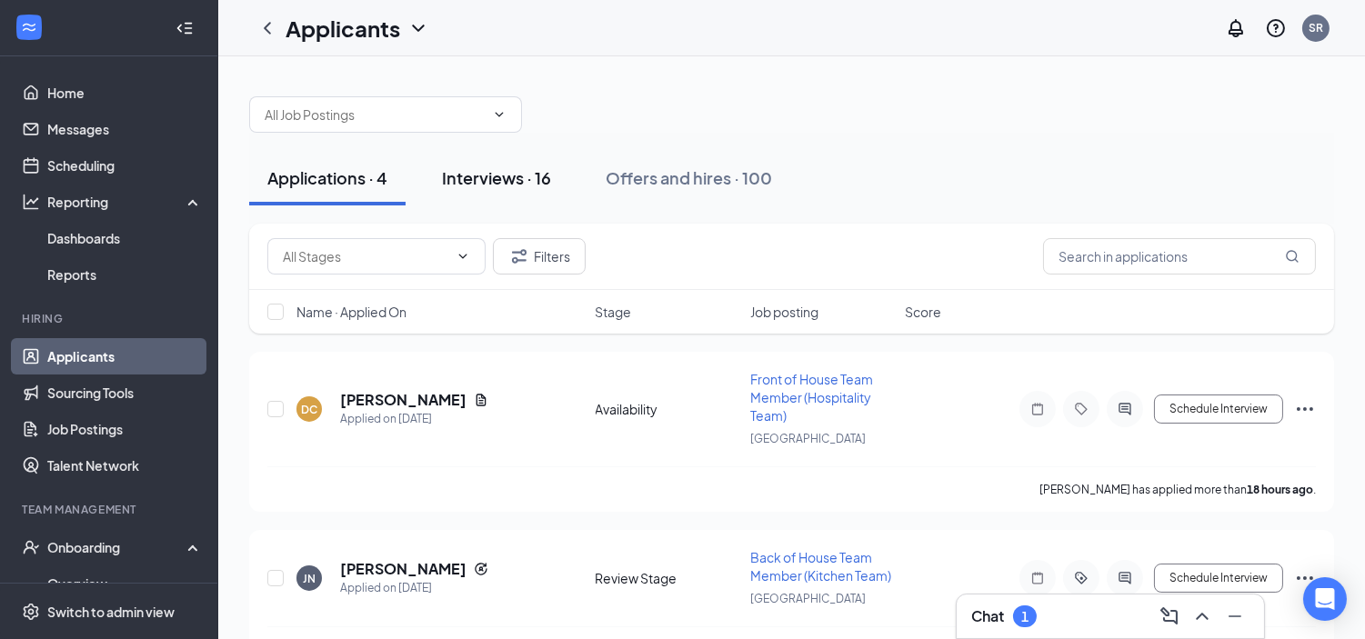
click at [465, 173] on div "Interviews · 16" at bounding box center [496, 177] width 109 height 23
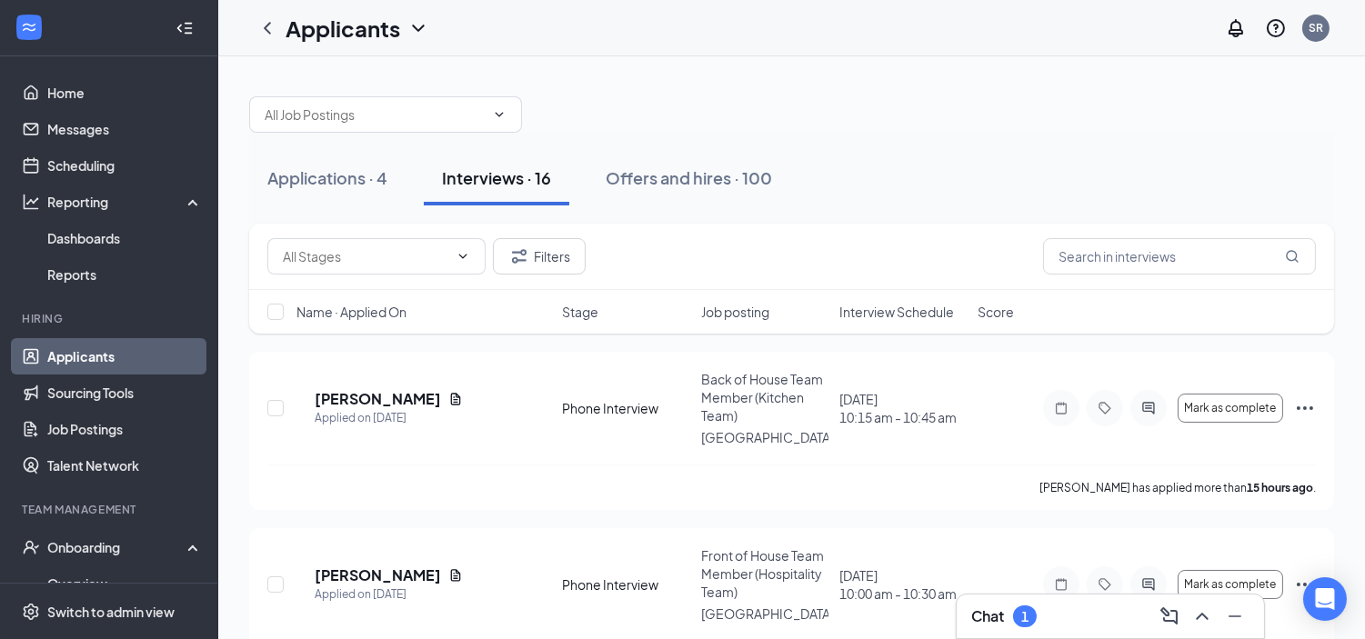
click at [874, 295] on div "Name · Applied On Stage Job posting Interview Schedule Score" at bounding box center [791, 312] width 1085 height 44
click at [880, 305] on span "Interview Schedule" at bounding box center [896, 312] width 115 height 18
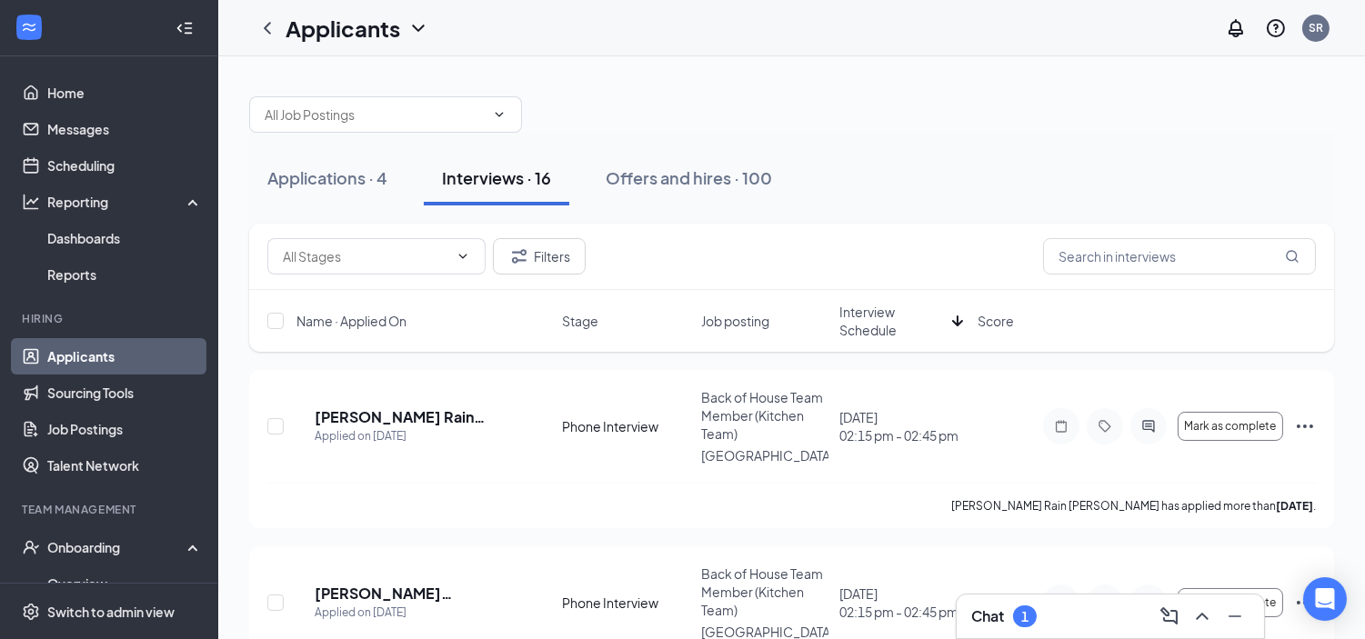
click at [861, 312] on span "Interview Schedule" at bounding box center [891, 321] width 105 height 36
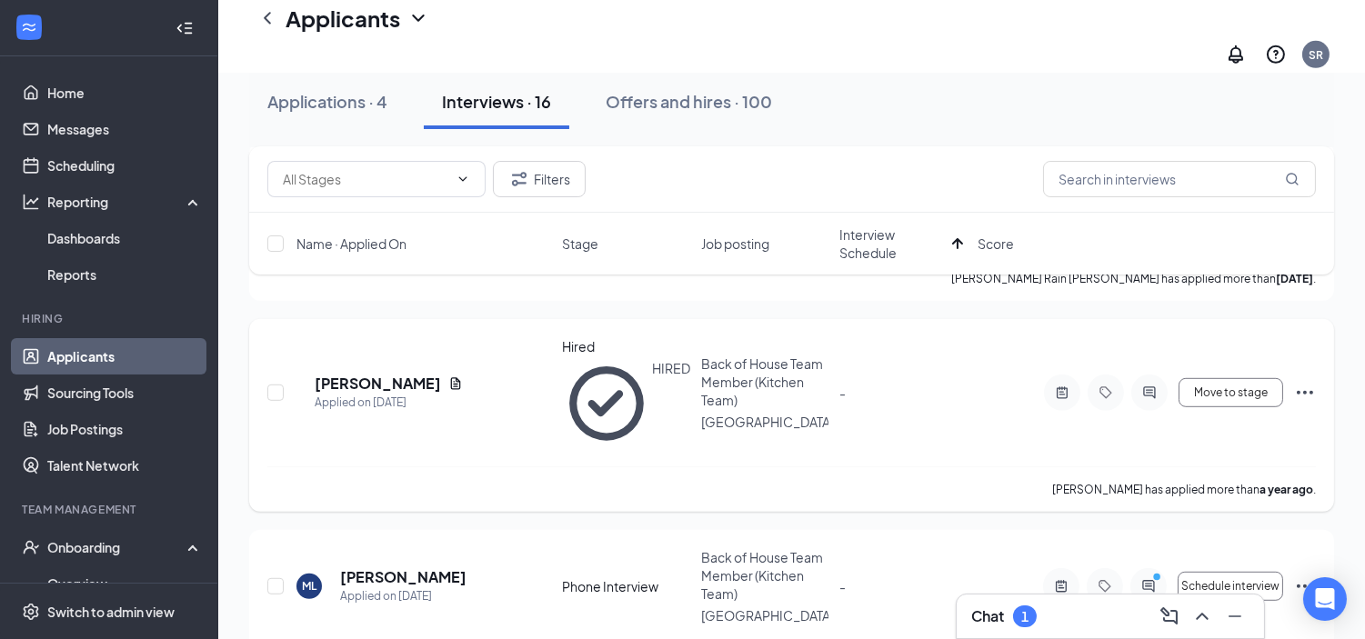
scroll to position [1485, 0]
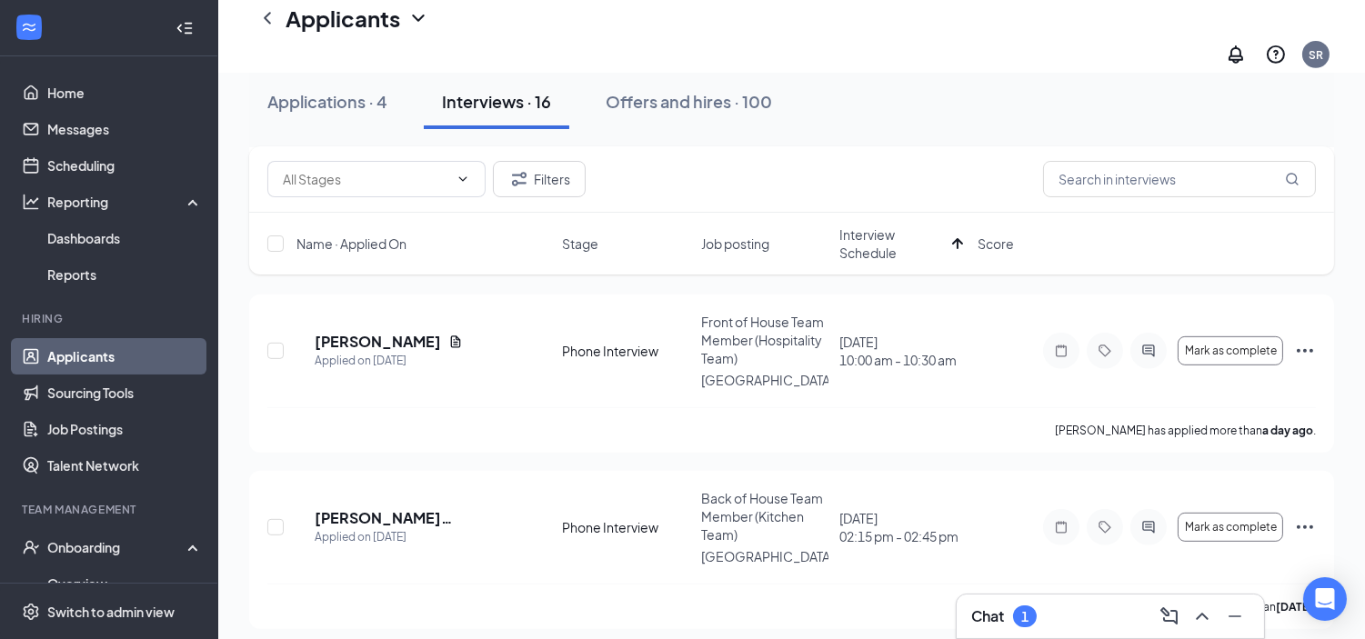
click at [1103, 617] on div "Chat 1" at bounding box center [1110, 616] width 278 height 29
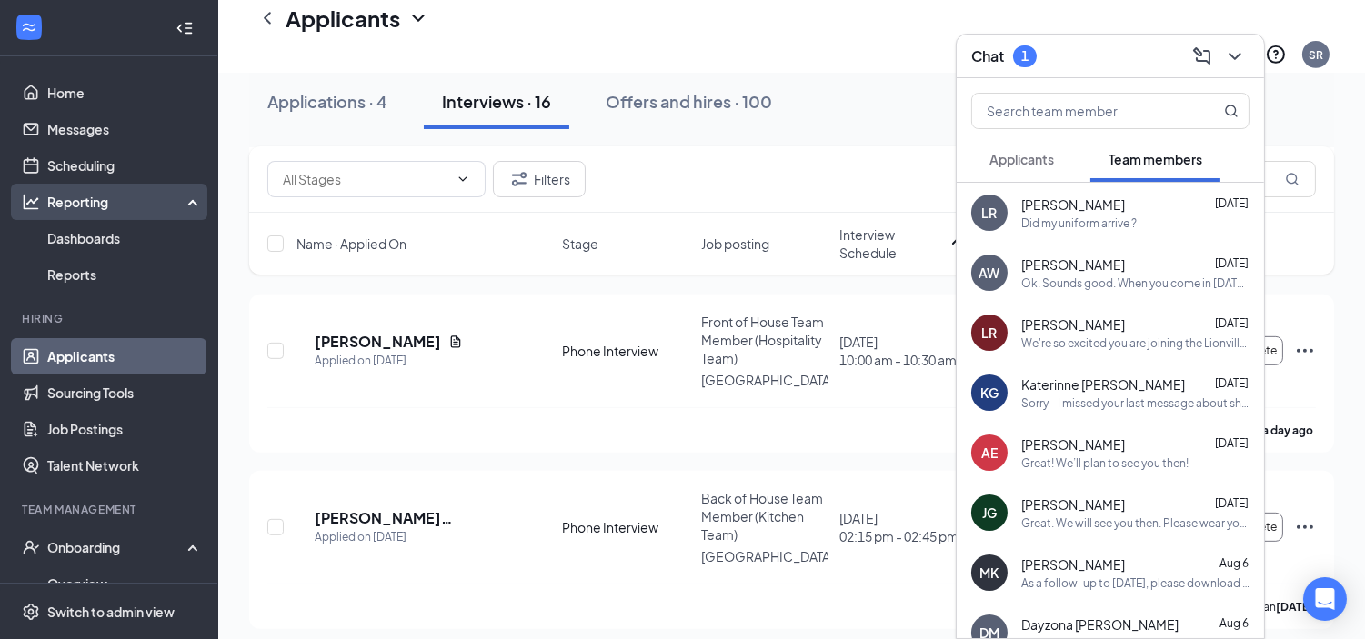
click at [88, 216] on div "Reporting" at bounding box center [109, 202] width 218 height 36
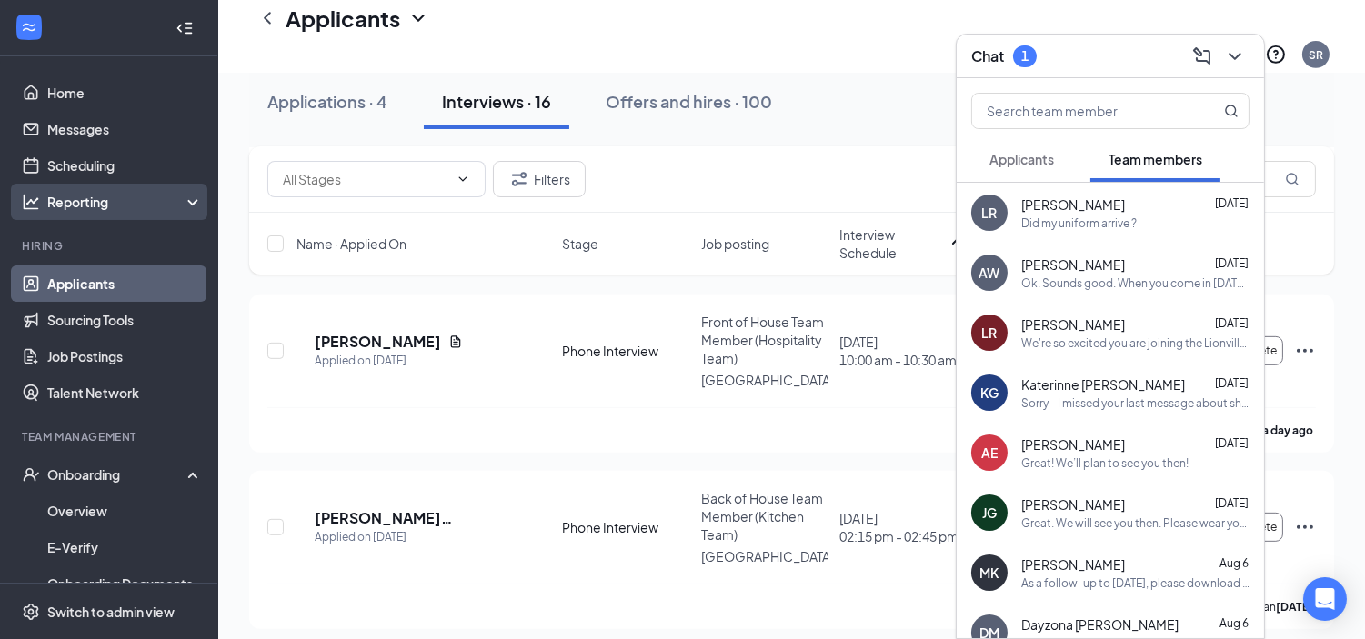
click at [110, 186] on div "Reporting" at bounding box center [109, 202] width 218 height 36
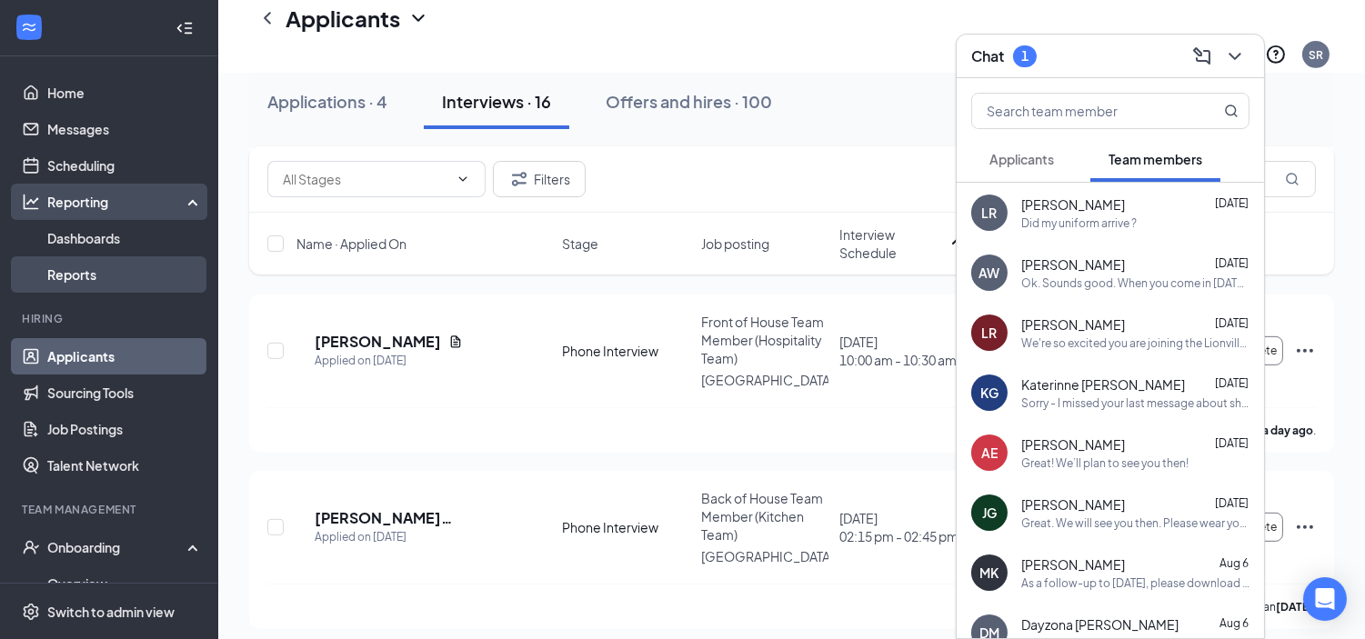
click at [98, 274] on link "Reports" at bounding box center [125, 274] width 156 height 36
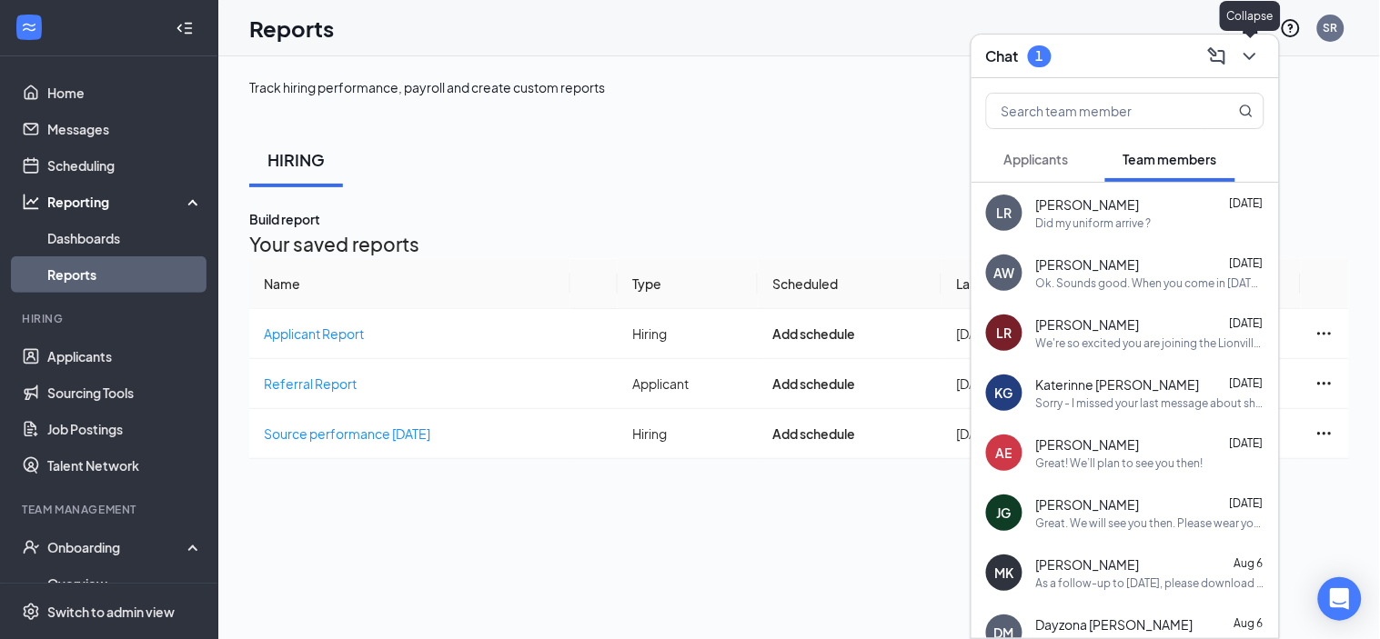
click at [1253, 52] on icon "ChevronDown" at bounding box center [1250, 56] width 22 height 22
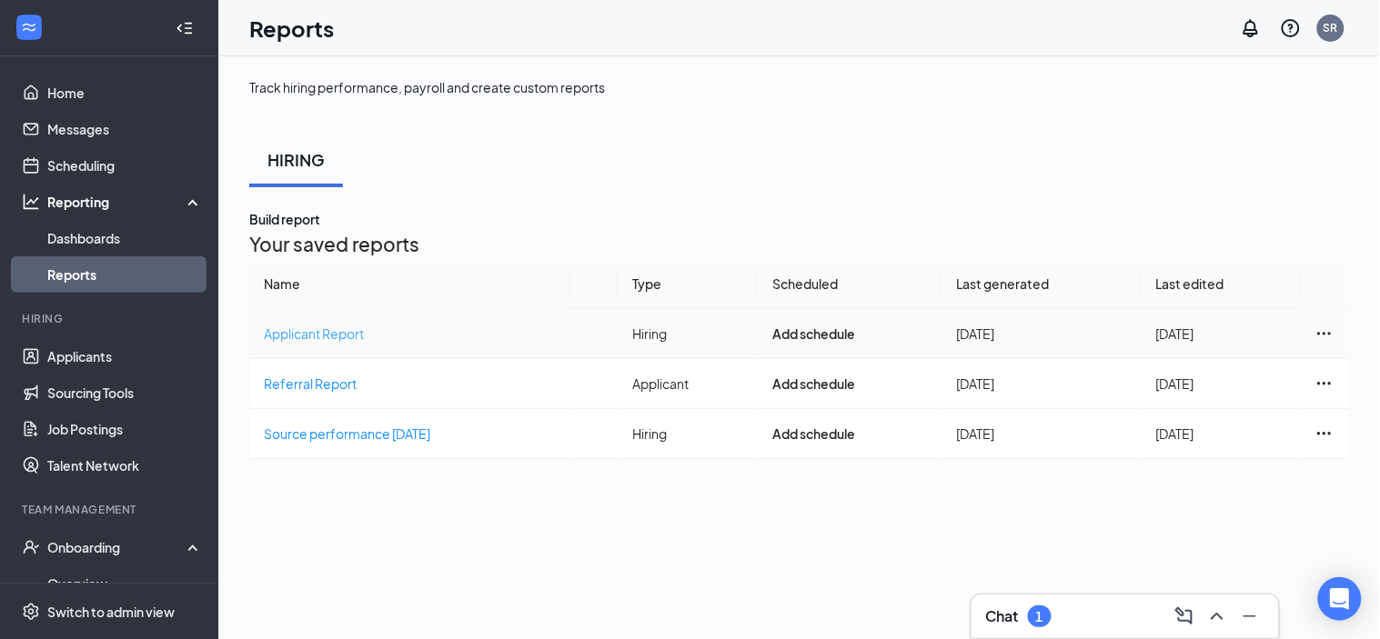
click at [359, 342] on span "Applicant Report" at bounding box center [314, 334] width 100 height 16
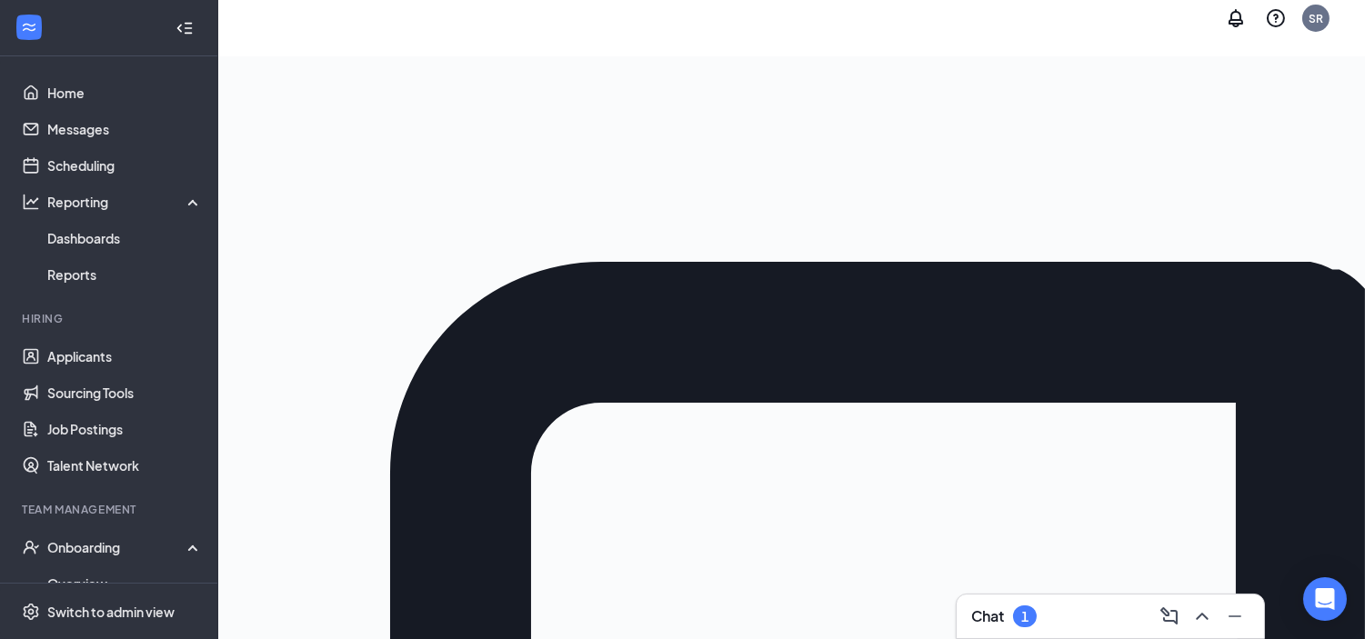
scroll to position [132, 0]
